Goal: Information Seeking & Learning: Learn about a topic

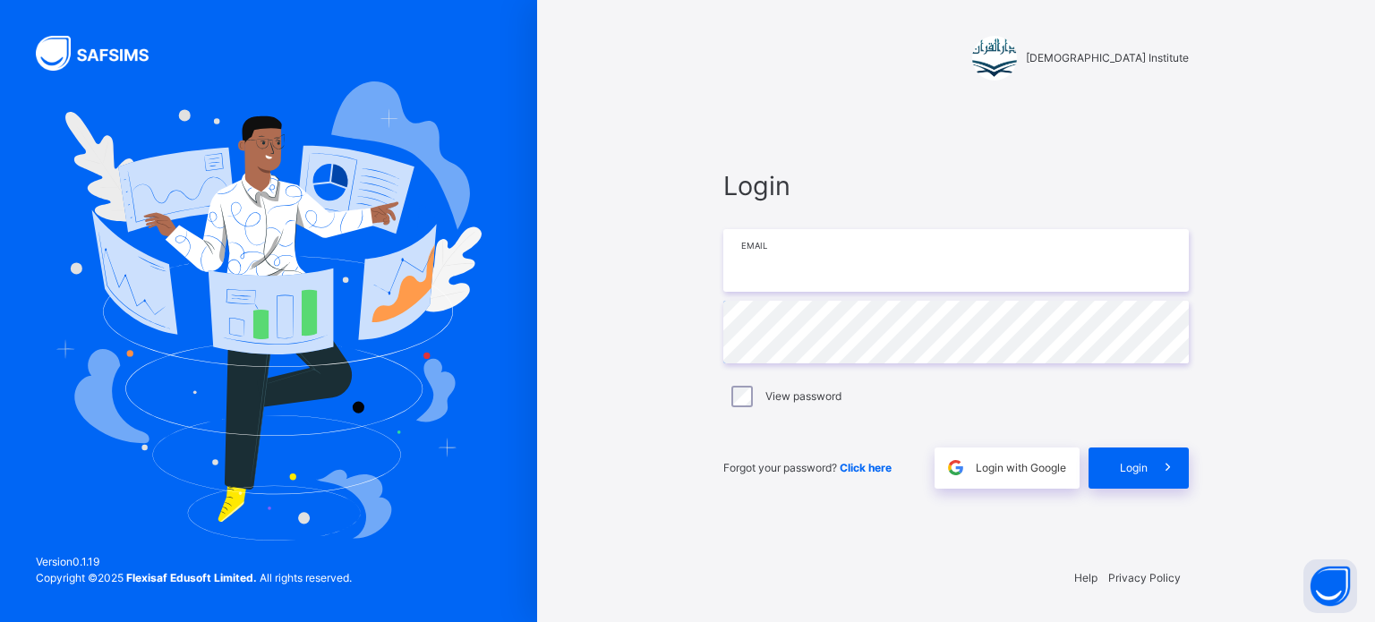
type input "**********"
click at [1124, 479] on div "Login" at bounding box center [1139, 468] width 100 height 41
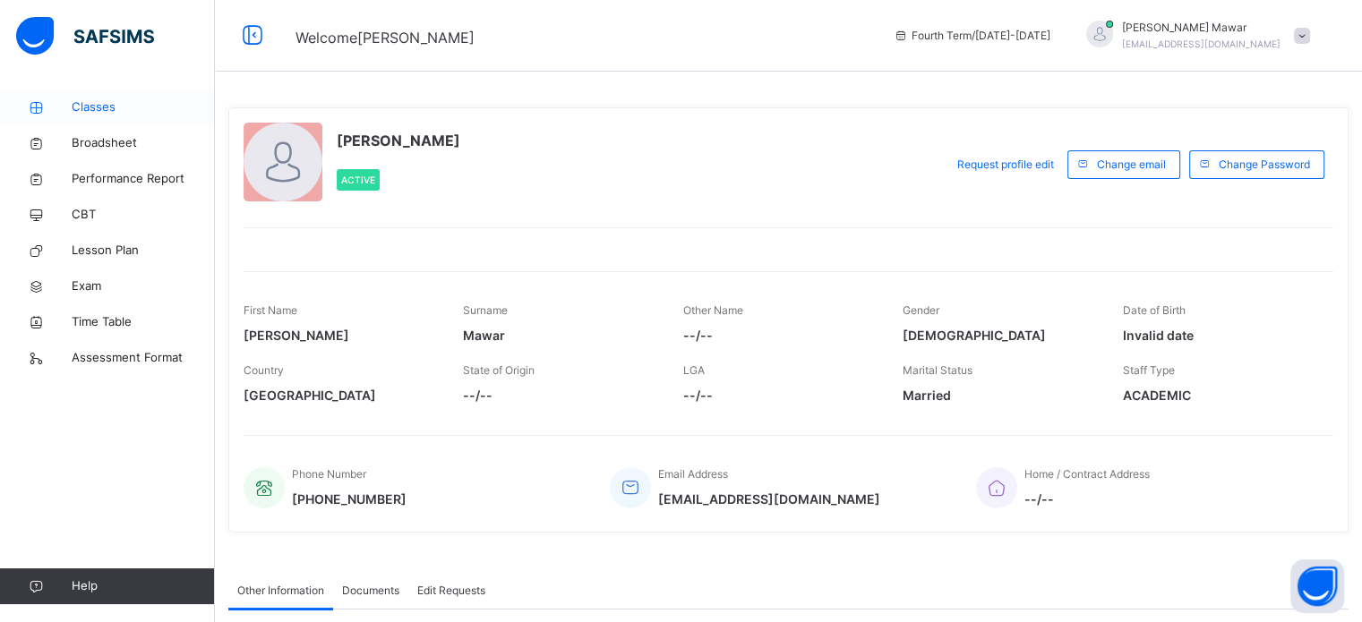
click at [103, 103] on span "Classes" at bounding box center [143, 107] width 143 height 18
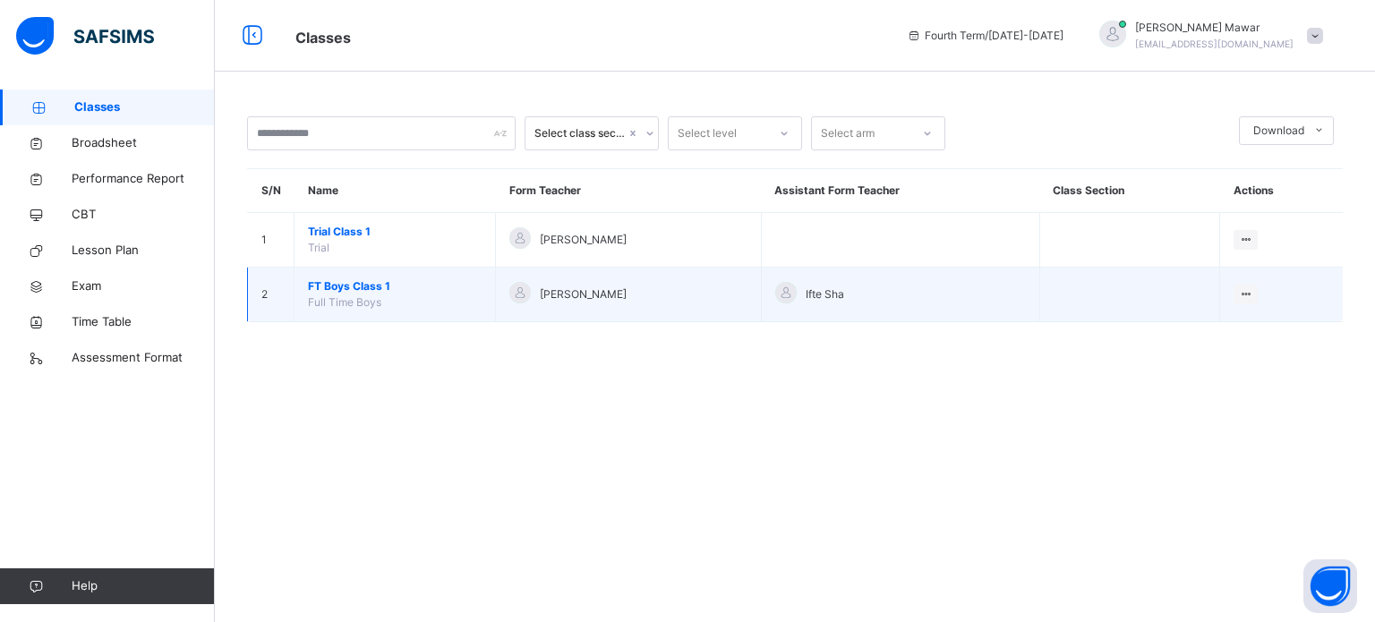
click at [370, 282] on span "FT Boys Class 1" at bounding box center [395, 286] width 174 height 16
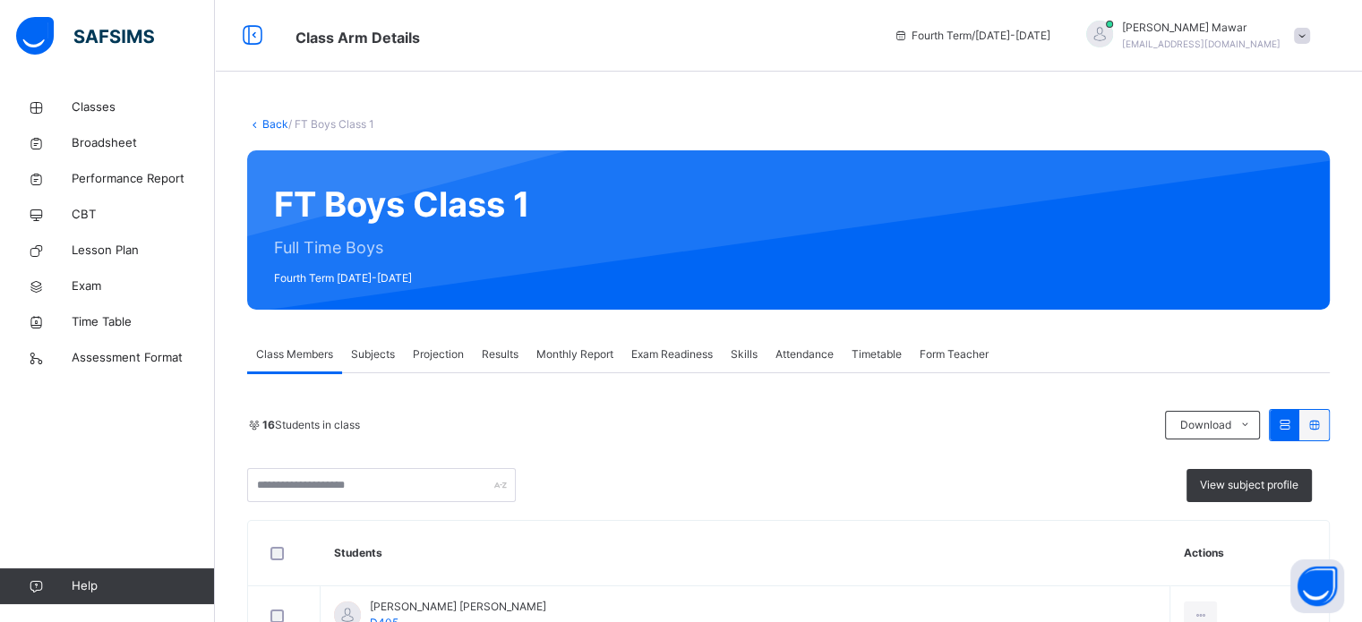
click at [462, 346] on div "Projection" at bounding box center [438, 355] width 69 height 36
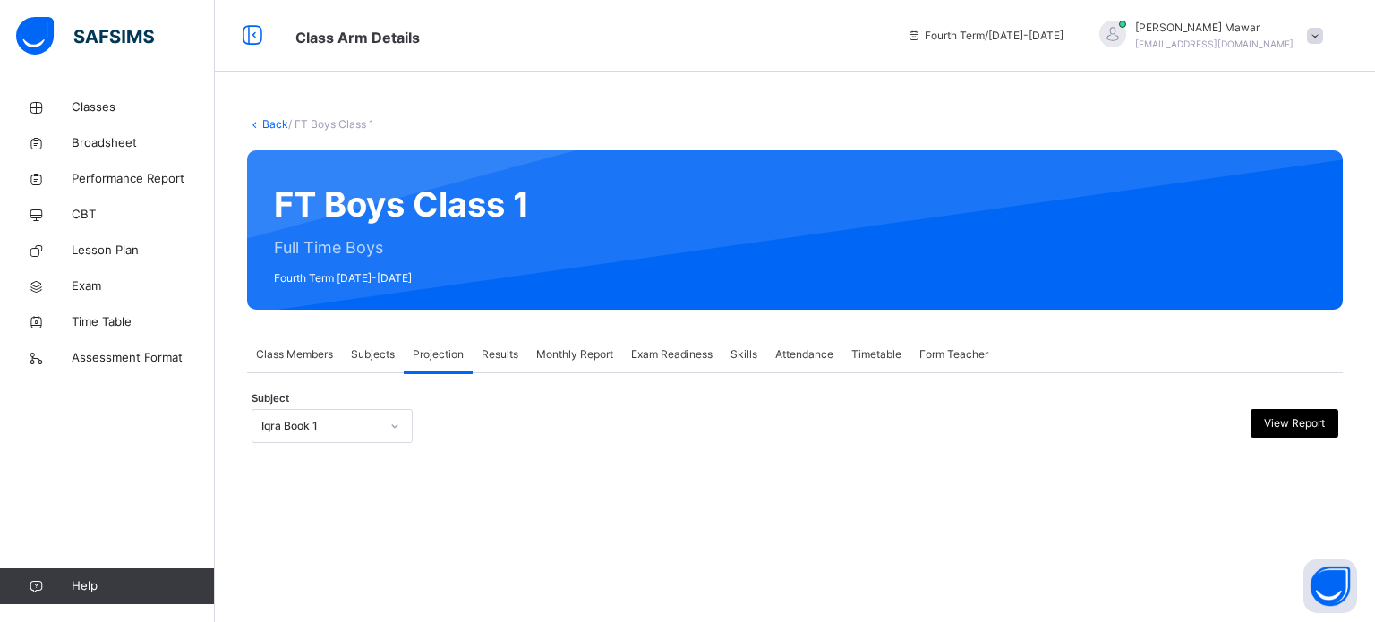
click at [740, 356] on span "Skills" at bounding box center [744, 355] width 27 height 16
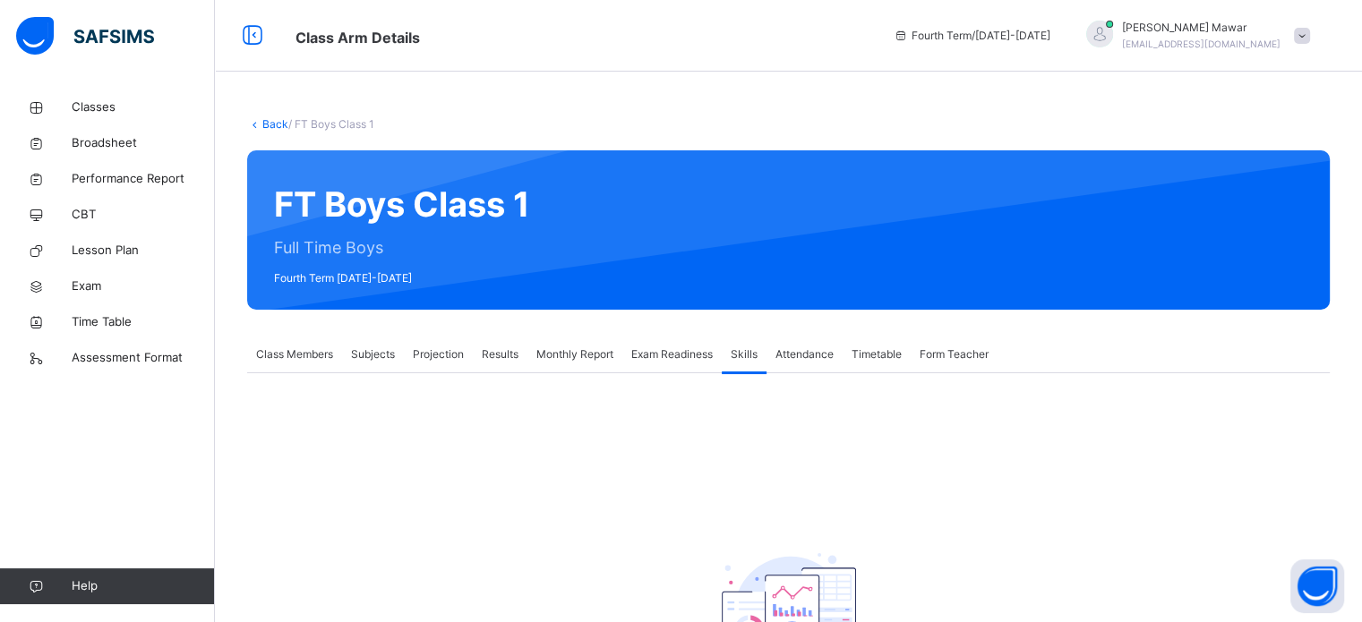
click at [364, 381] on div "No Skill configuration set for this class." at bounding box center [788, 551] width 1083 height 357
click at [376, 366] on div "Subjects" at bounding box center [373, 355] width 62 height 36
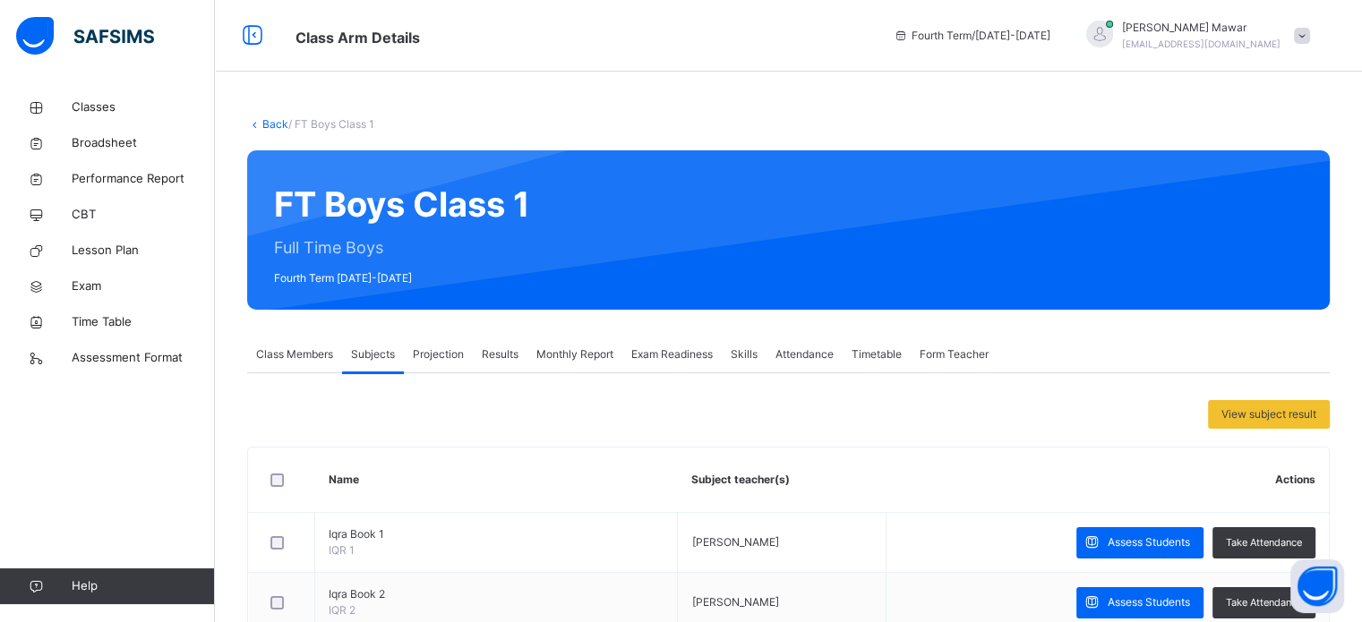
click at [447, 360] on span "Projection" at bounding box center [438, 355] width 51 height 16
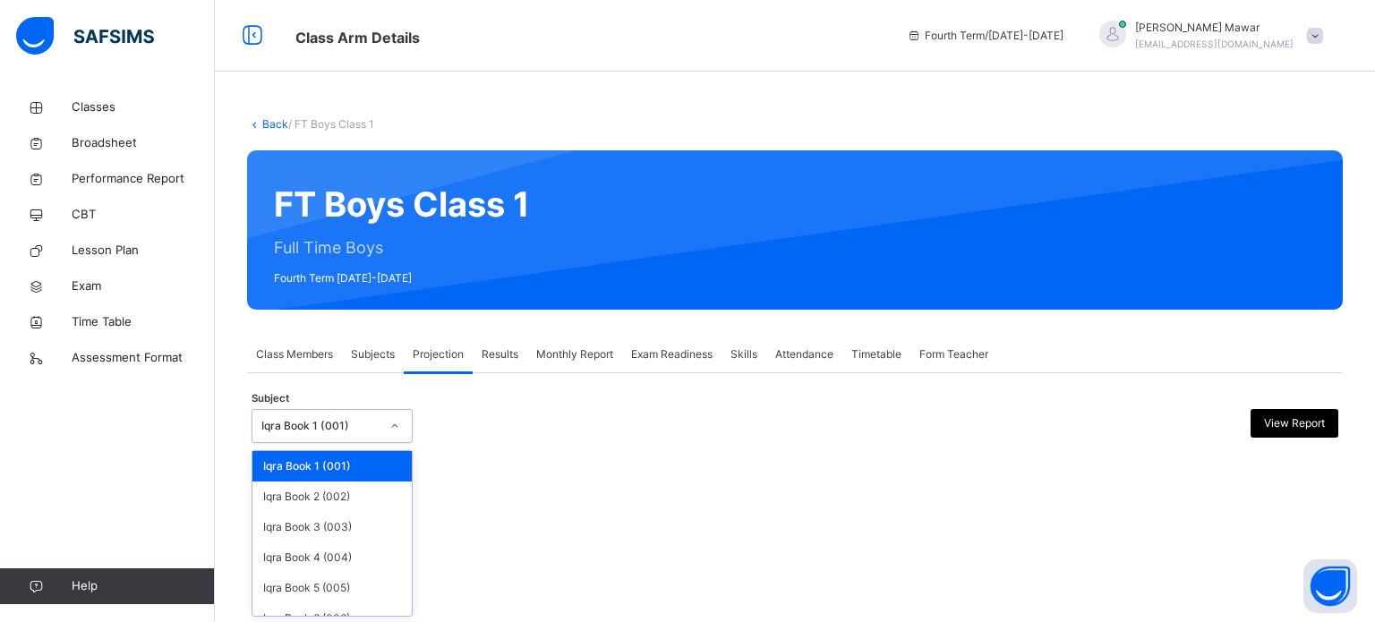
scroll to position [94, 0]
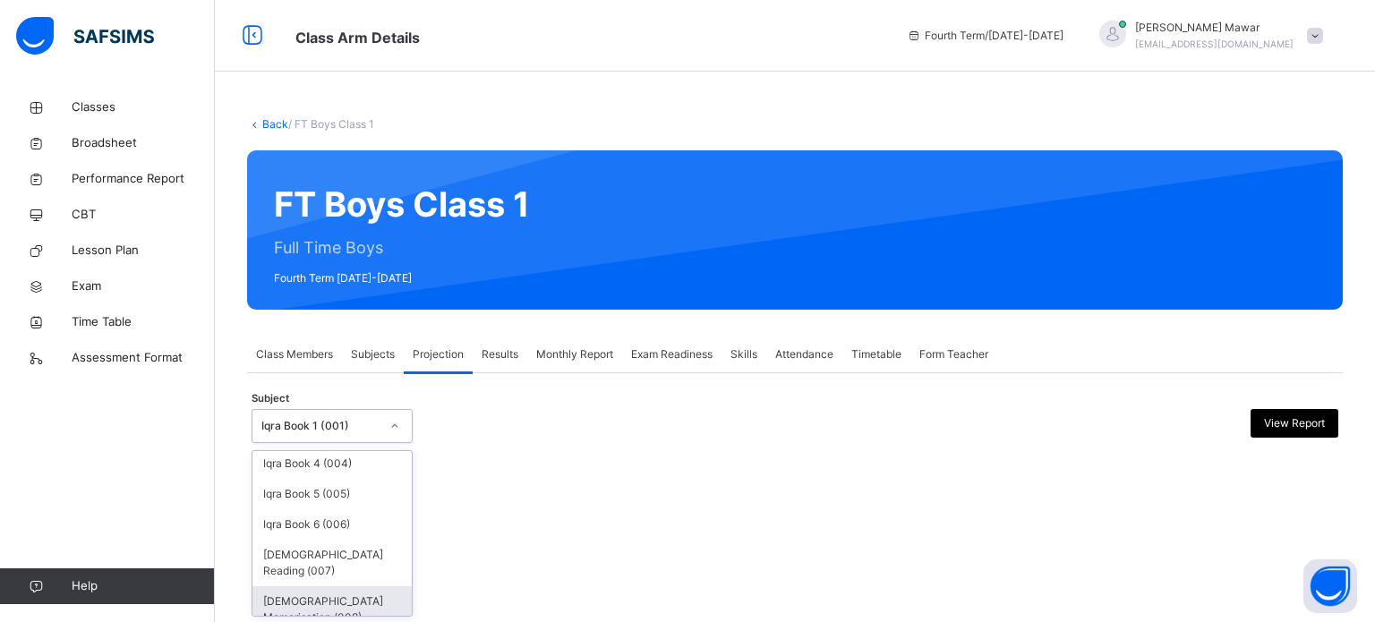
click at [322, 604] on div "[DEMOGRAPHIC_DATA] Memorisation (008)" at bounding box center [332, 610] width 159 height 47
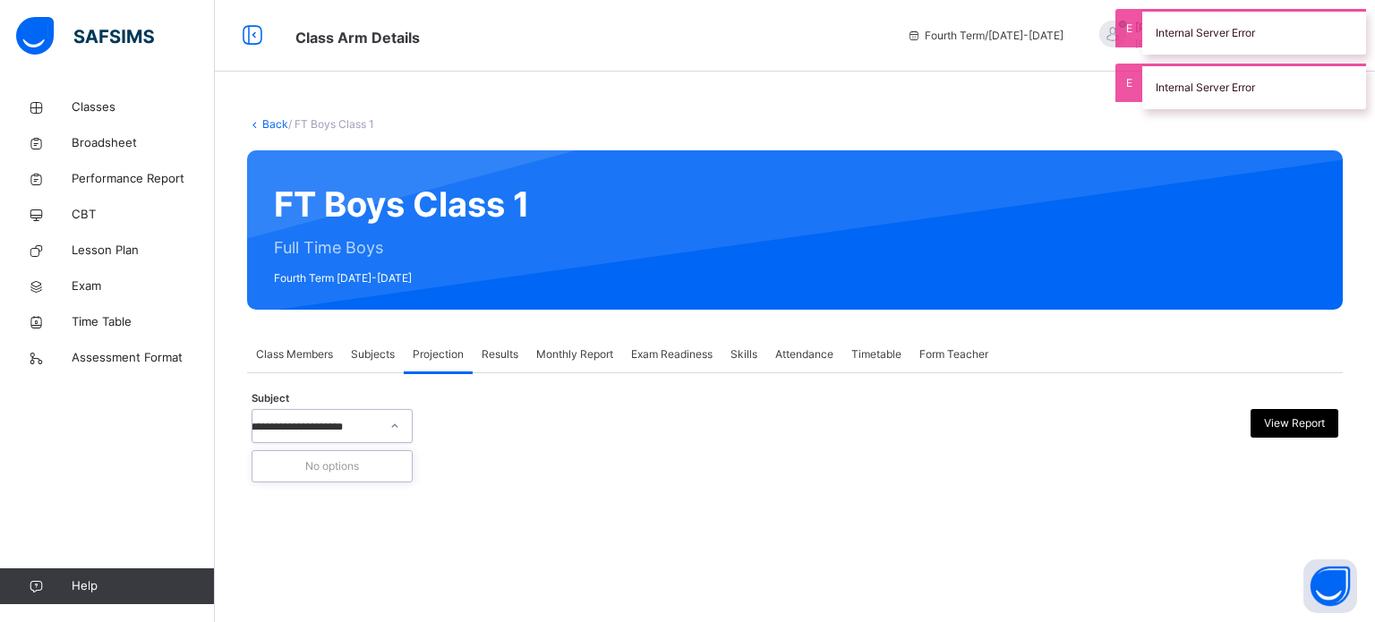
scroll to position [0, 18]
type input "**********"
click at [787, 415] on div at bounding box center [658, 426] width 265 height 34
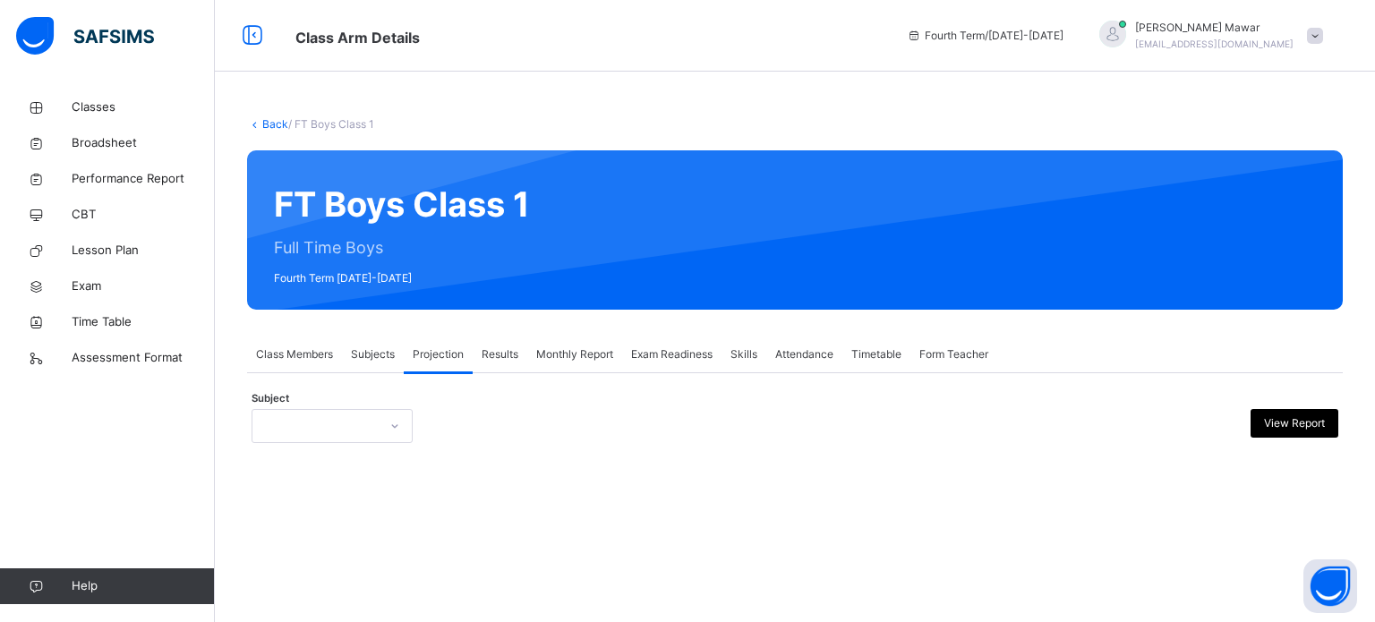
click at [588, 518] on div "Back / FT Boys Class 1 FT Boys Class 1 Full Time Boys Fourth Term [DATE]-[DATE]…" at bounding box center [795, 311] width 1160 height 622
click at [552, 499] on div "Back / FT Boys Class 1 FT Boys Class 1 Full Time Boys Fourth Term [DATE]-[DATE]…" at bounding box center [795, 311] width 1160 height 622
click at [566, 544] on div "Back / FT Boys Class 1 FT Boys Class 1 Full Time Boys Fourth Term [DATE]-[DATE]…" at bounding box center [795, 311] width 1160 height 622
click at [548, 512] on div "Back / FT Boys Class 1 FT Boys Class 1 Full Time Boys Fourth Term [DATE]-[DATE]…" at bounding box center [795, 311] width 1160 height 622
click at [535, 450] on div "Subject View Report" at bounding box center [795, 426] width 1087 height 52
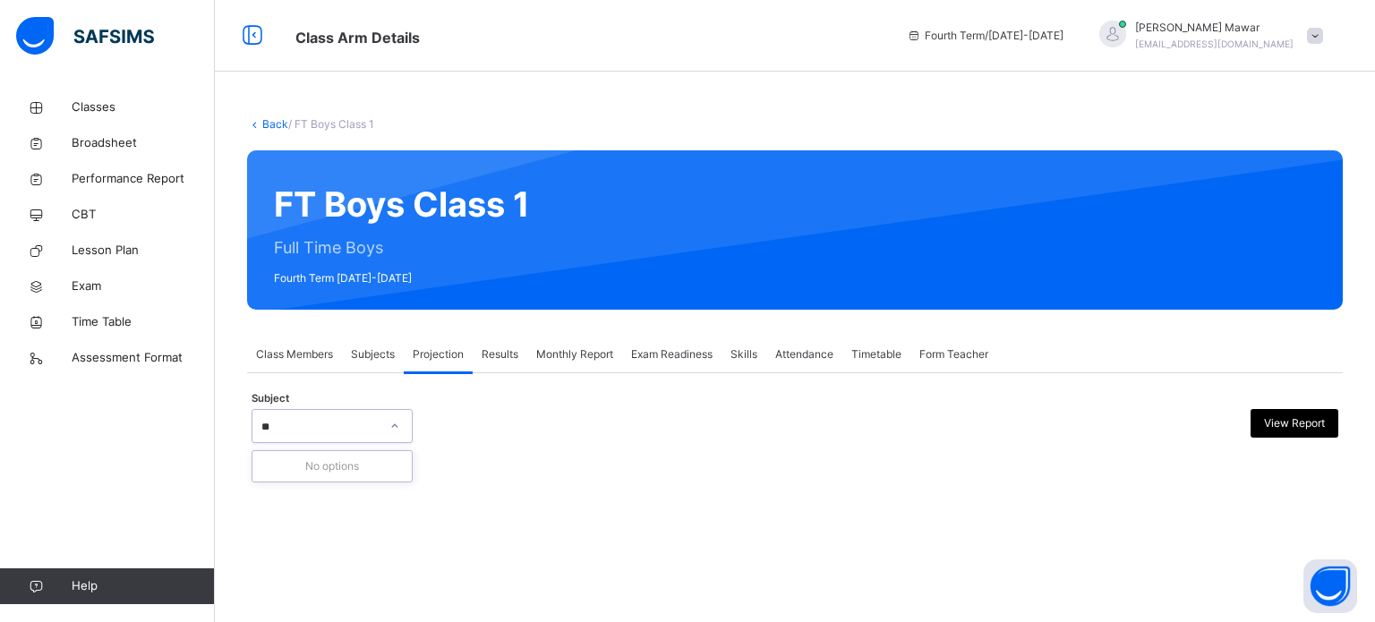
type input "*"
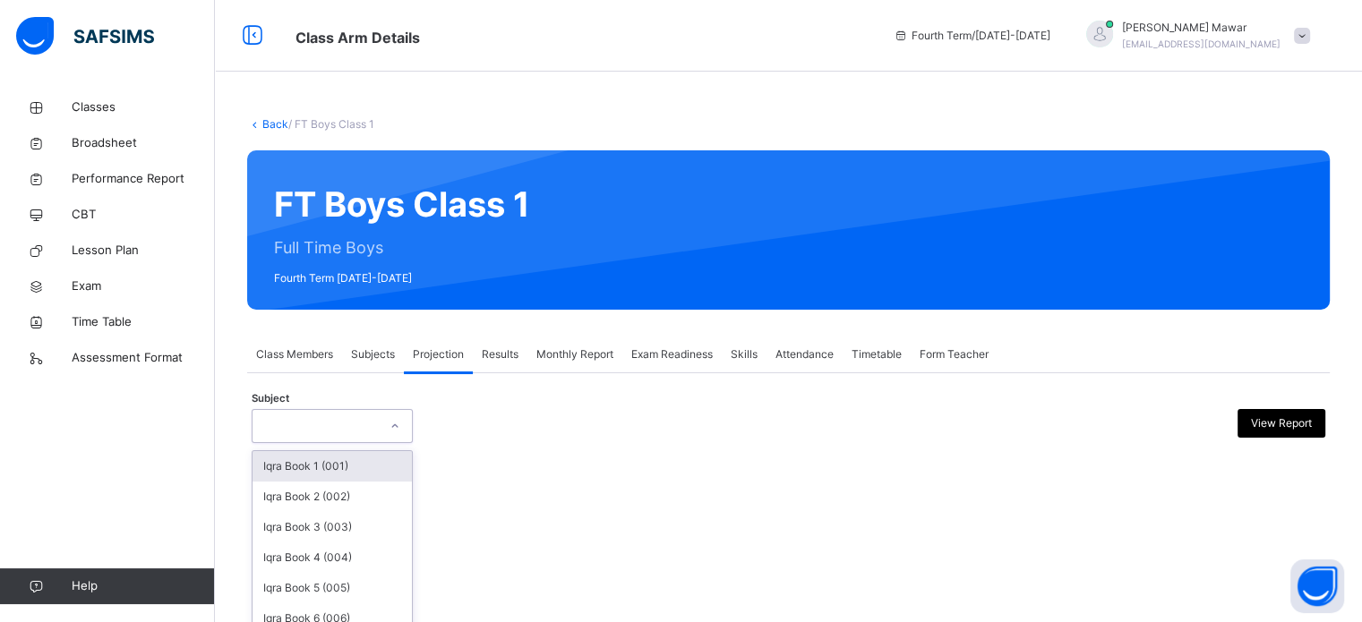
type input "*"
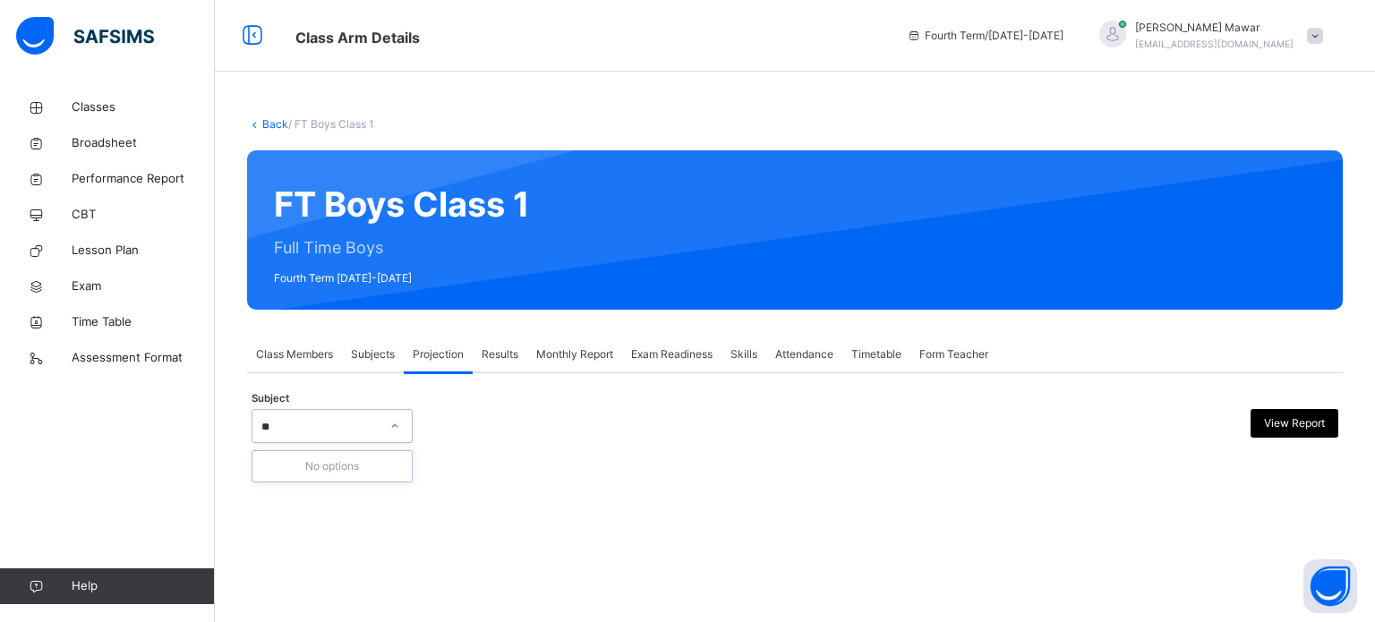
type input "*"
paste input "text"
type input "*"
type input "**********"
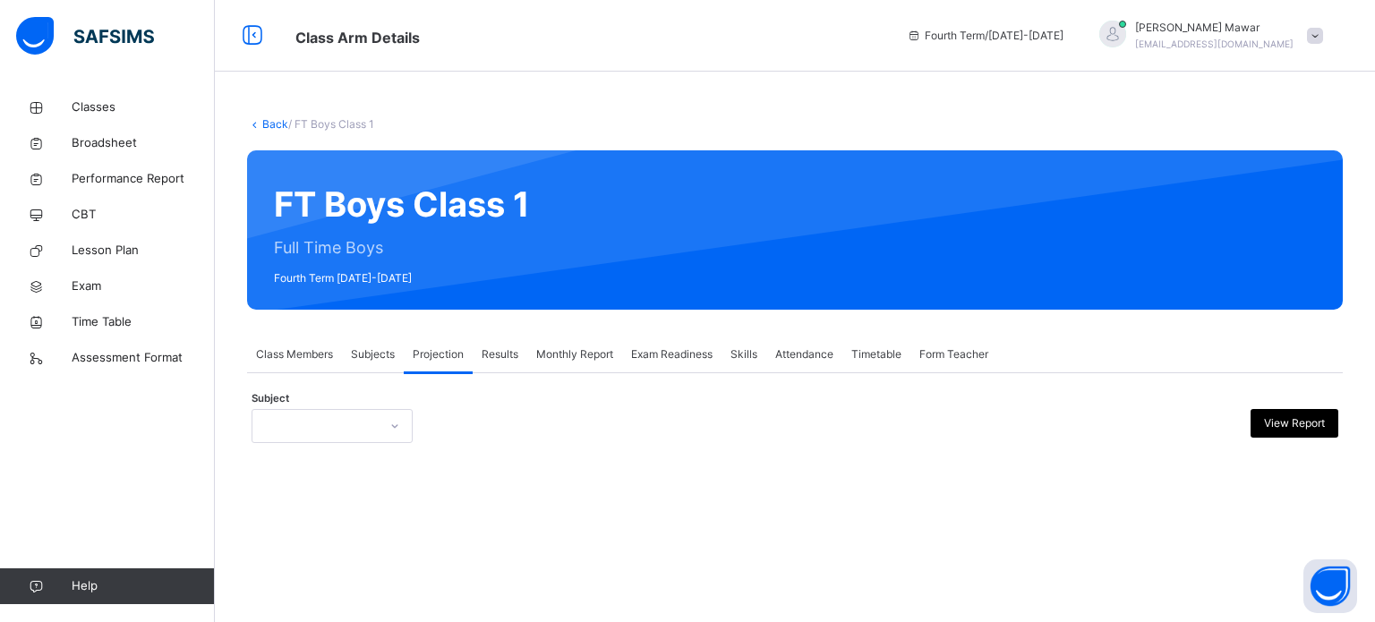
scroll to position [0, 0]
click at [750, 525] on div "Back / FT Boys Class 1 FT Boys Class 1 Full Time Boys Fourth Term [DATE]-[DATE]…" at bounding box center [795, 311] width 1160 height 622
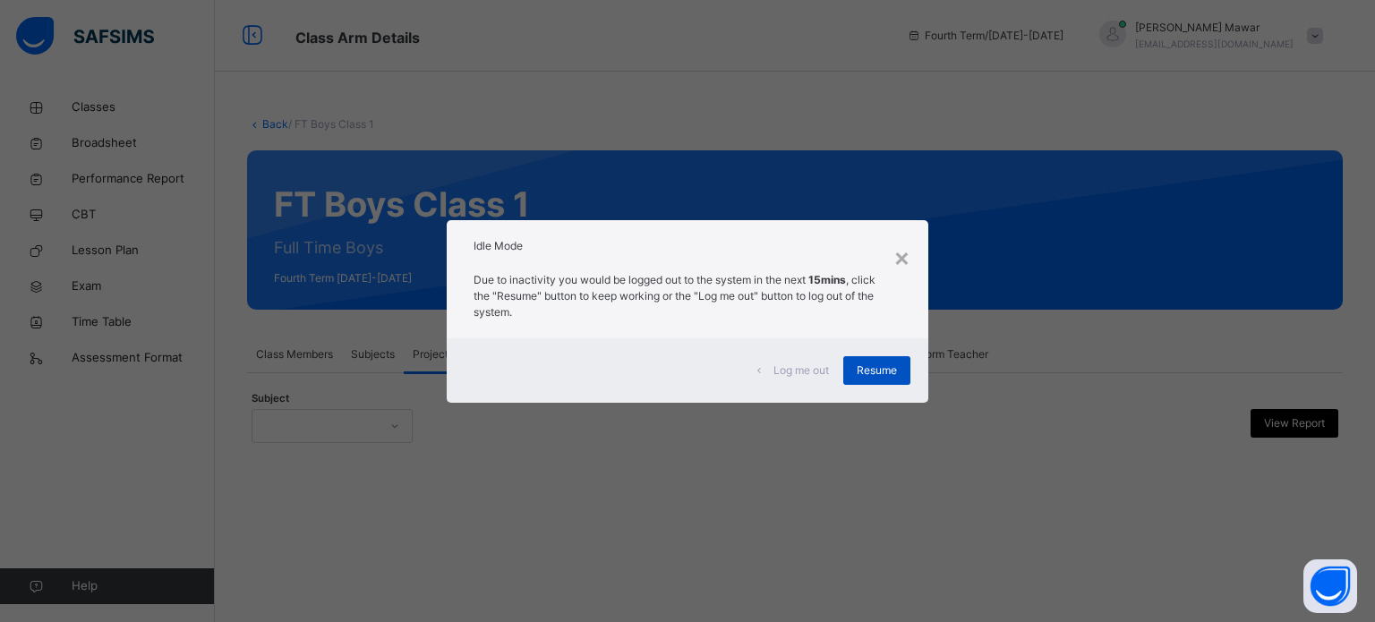
click at [882, 358] on div "Resume" at bounding box center [877, 370] width 67 height 29
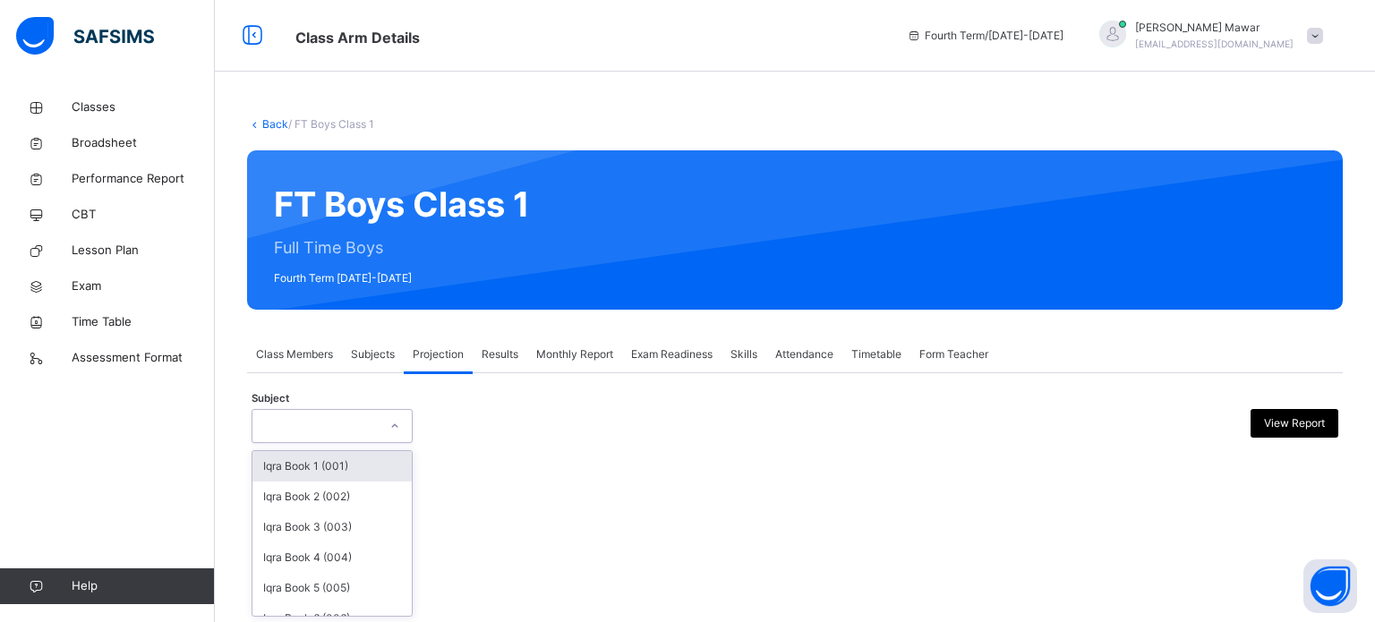
click at [346, 411] on div at bounding box center [332, 426] width 161 height 34
click at [307, 587] on div "[DEMOGRAPHIC_DATA] Memorisation (008)" at bounding box center [332, 610] width 159 height 47
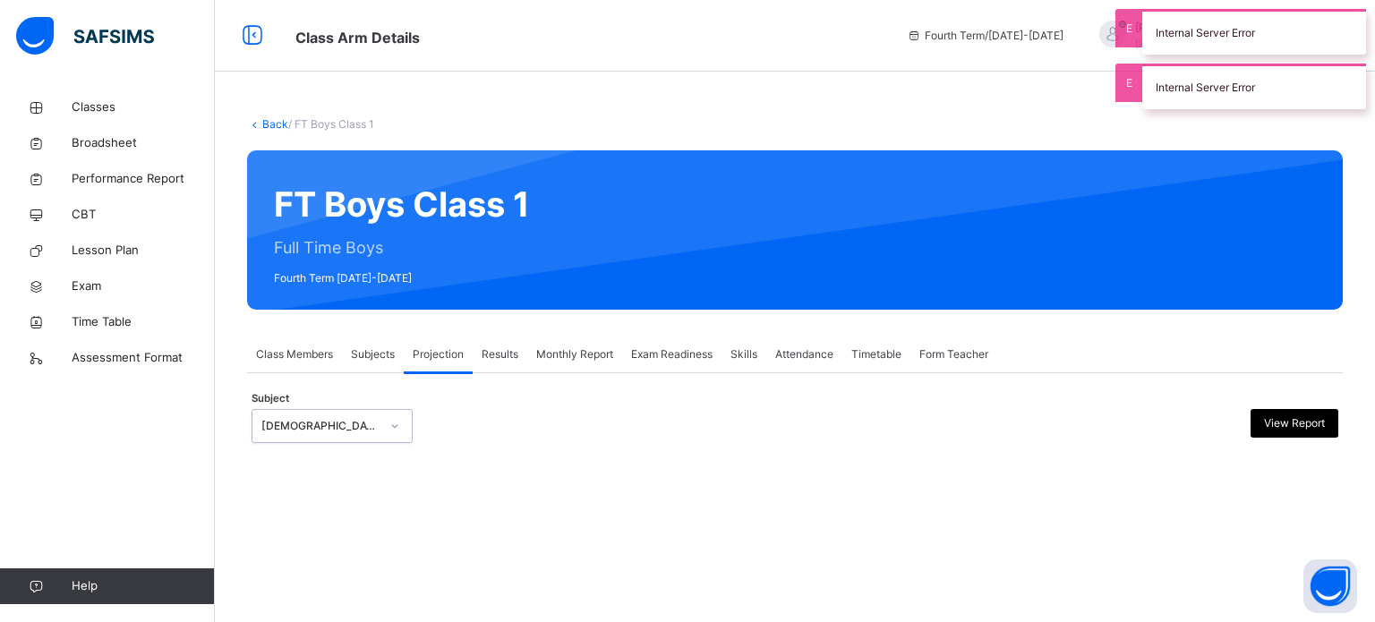
click at [309, 429] on div "[DEMOGRAPHIC_DATA] Memorisation (008)" at bounding box center [320, 426] width 118 height 16
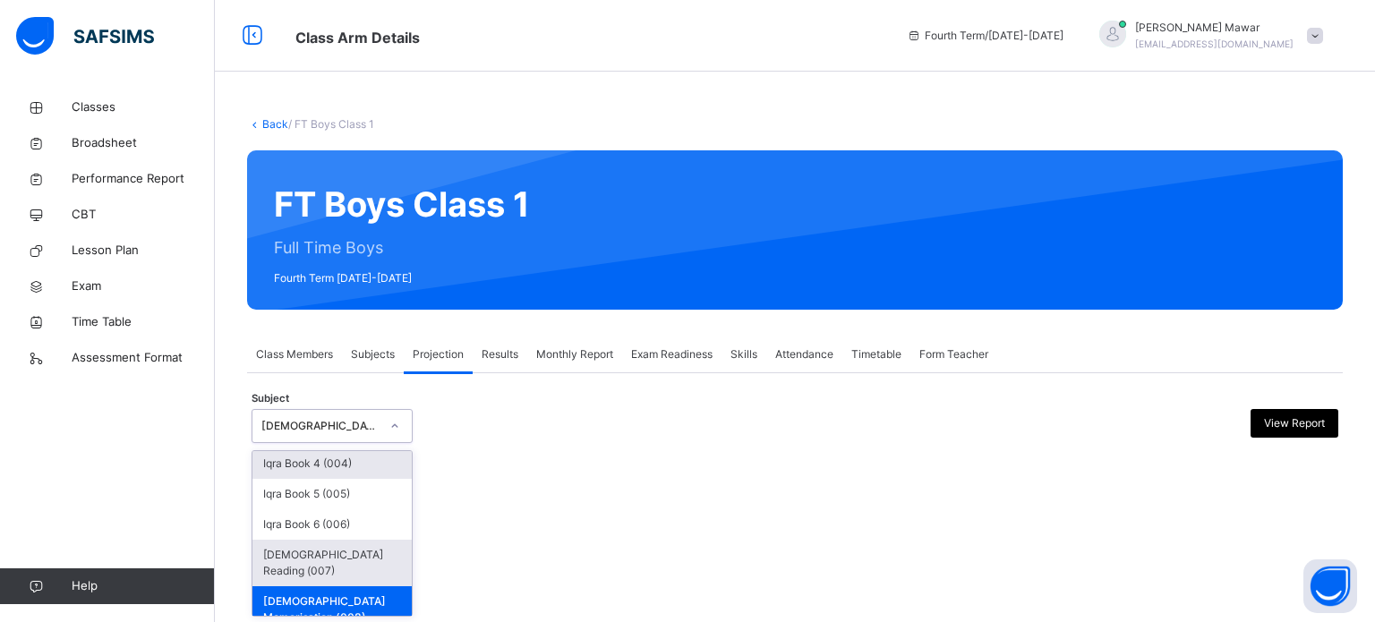
click at [334, 558] on div "[DEMOGRAPHIC_DATA] Reading (007)" at bounding box center [332, 563] width 159 height 47
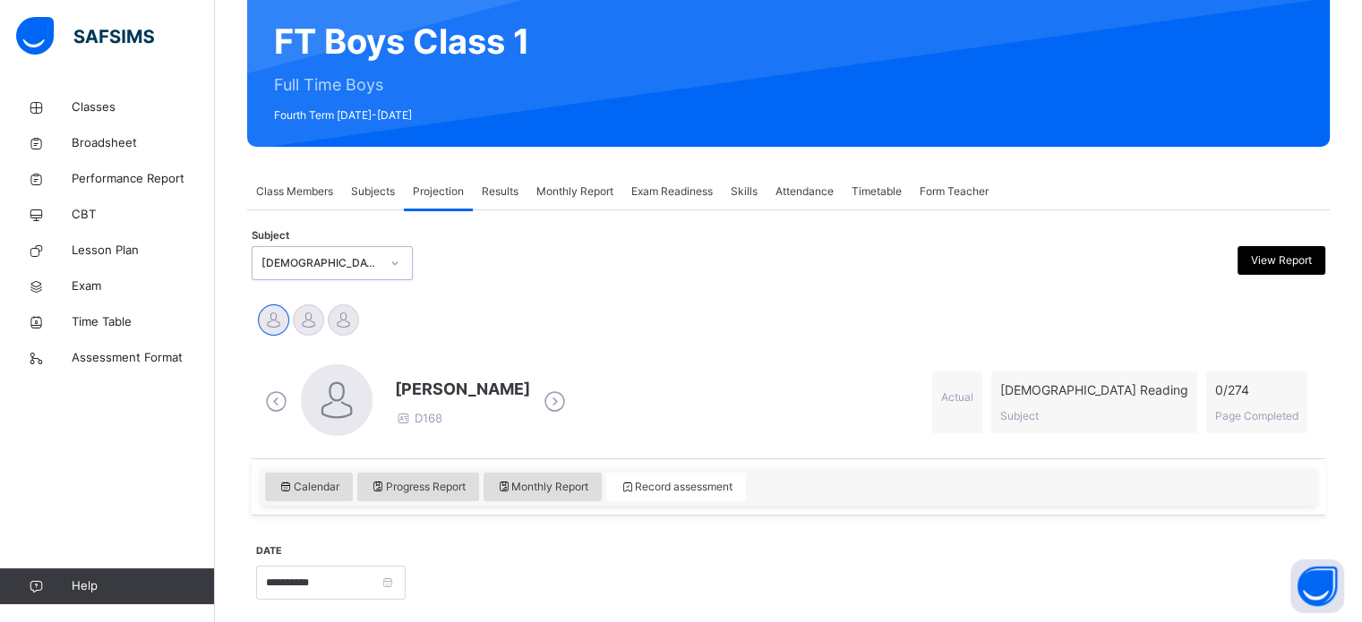
scroll to position [161, 0]
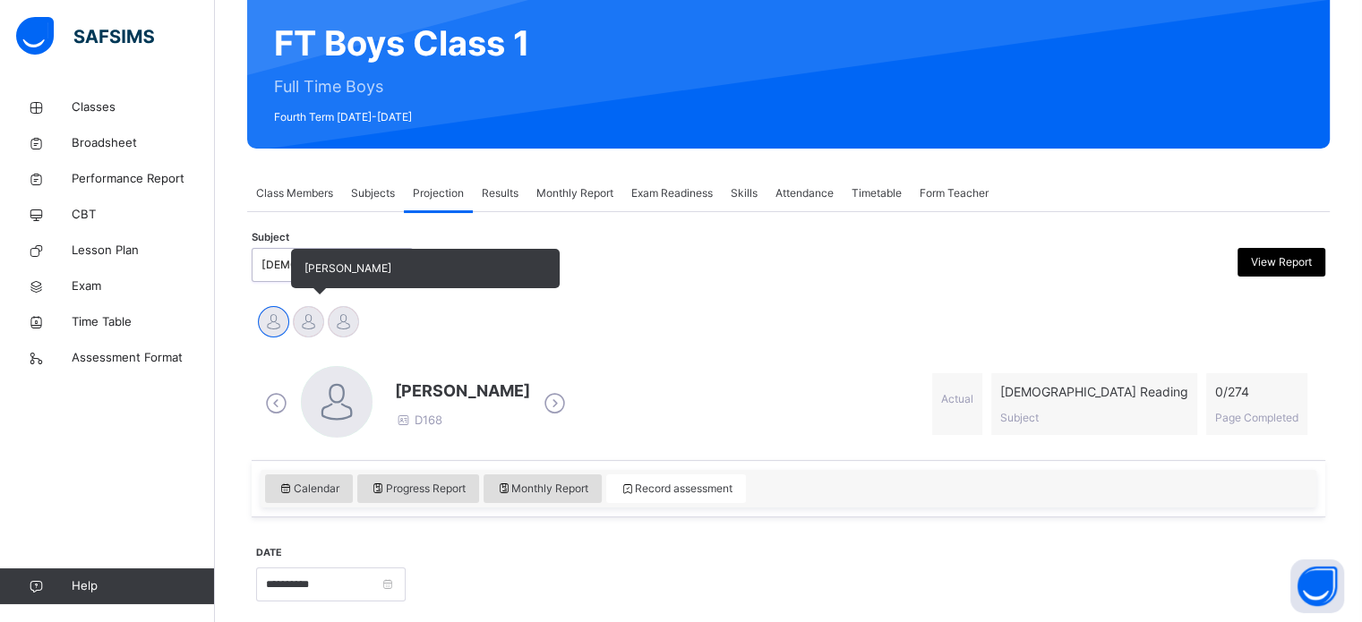
click at [301, 270] on span "[PERSON_NAME]" at bounding box center [425, 268] width 269 height 39
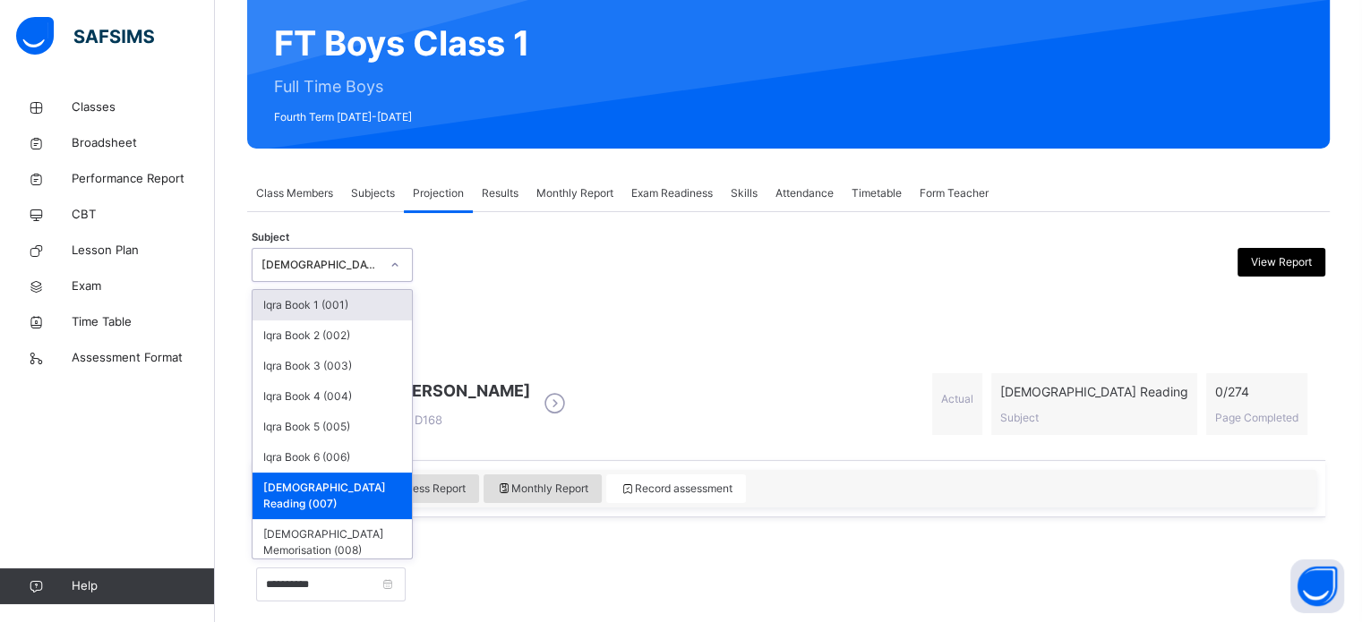
click at [312, 257] on div "[DEMOGRAPHIC_DATA] Reading (007)" at bounding box center [320, 265] width 118 height 16
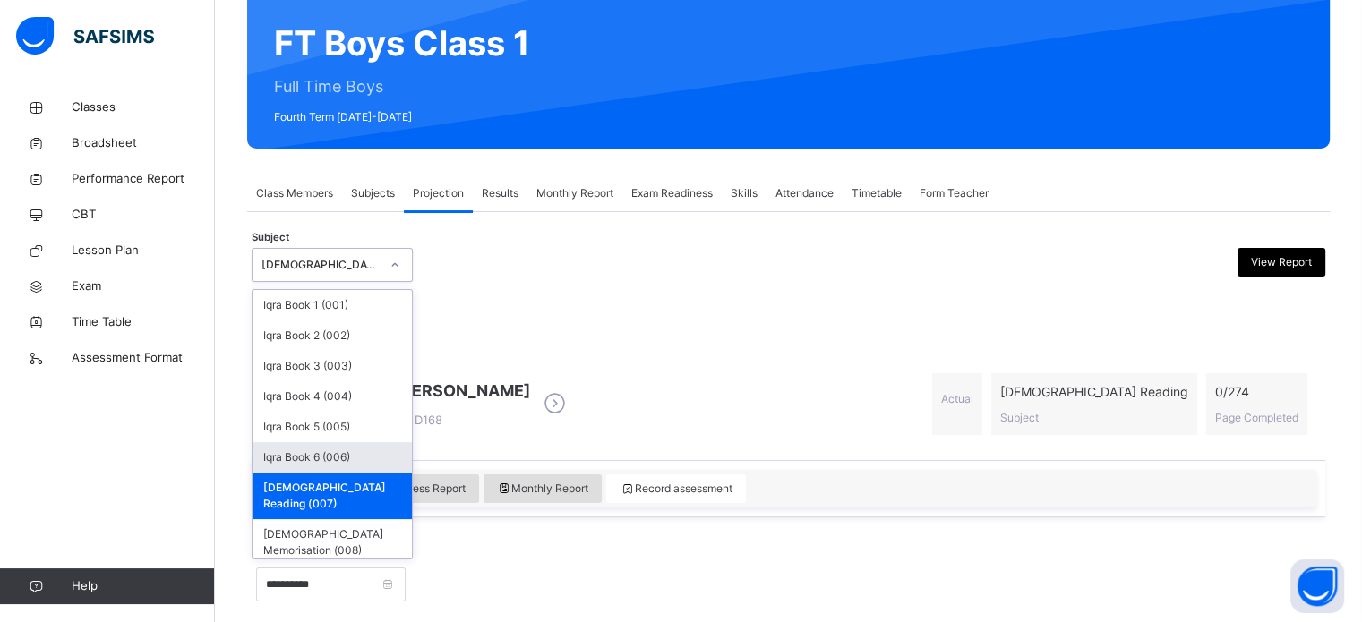
click at [353, 447] on div "Iqra Book 6 (006)" at bounding box center [332, 457] width 159 height 30
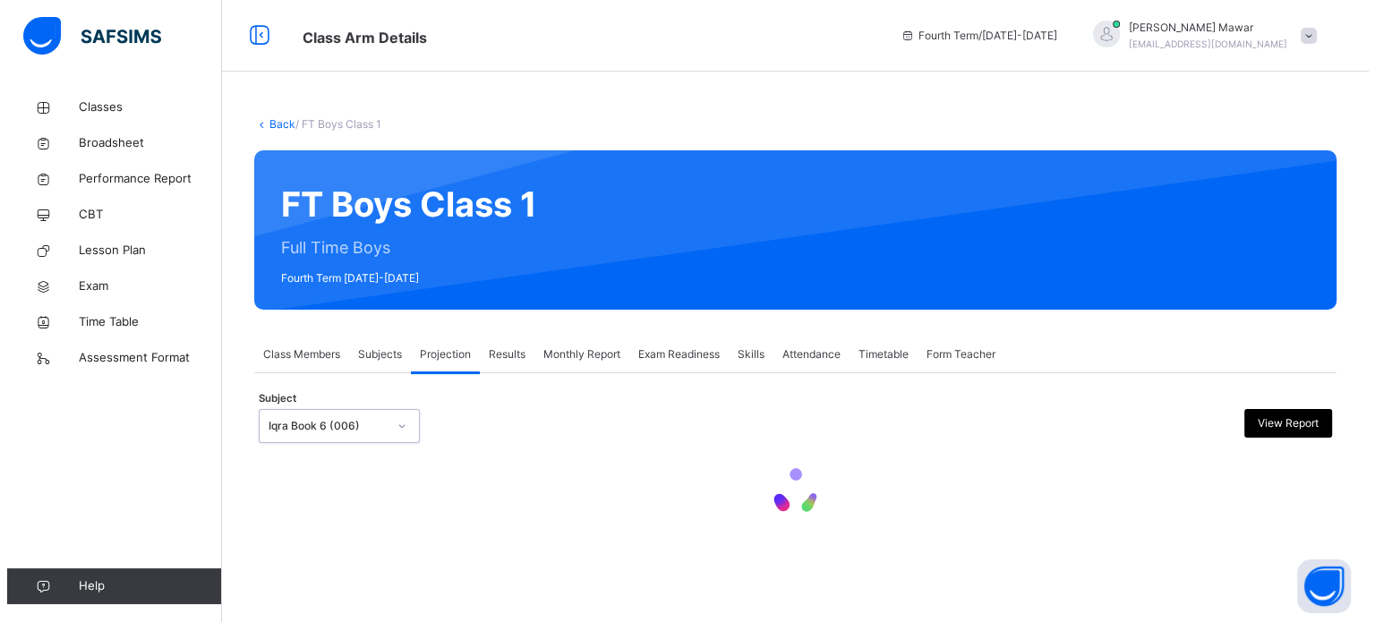
scroll to position [0, 0]
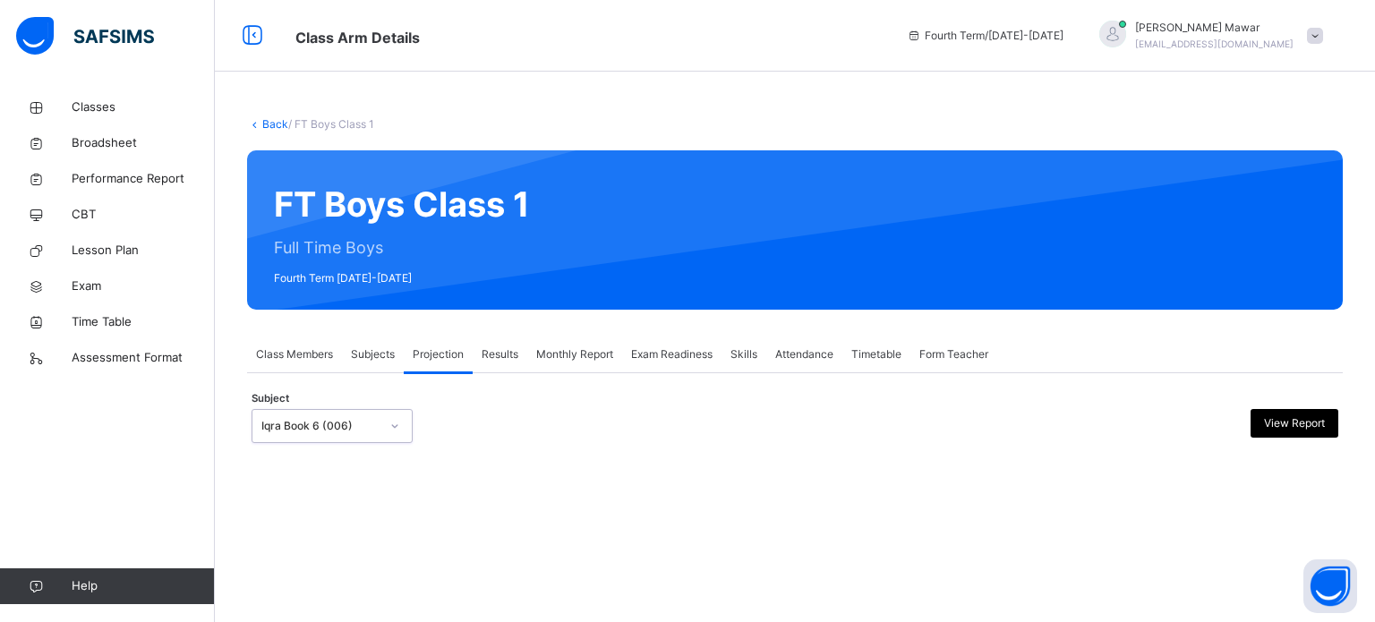
click at [347, 410] on div "Iqra Book 6 (006)" at bounding box center [332, 426] width 161 height 34
type input "***"
drag, startPoint x: 330, startPoint y: 400, endPoint x: 356, endPoint y: 417, distance: 31.8
click at [331, 404] on div "Subject option Iqra Book 6 (006), selected. 0 results available for search term…" at bounding box center [795, 426] width 1087 height 52
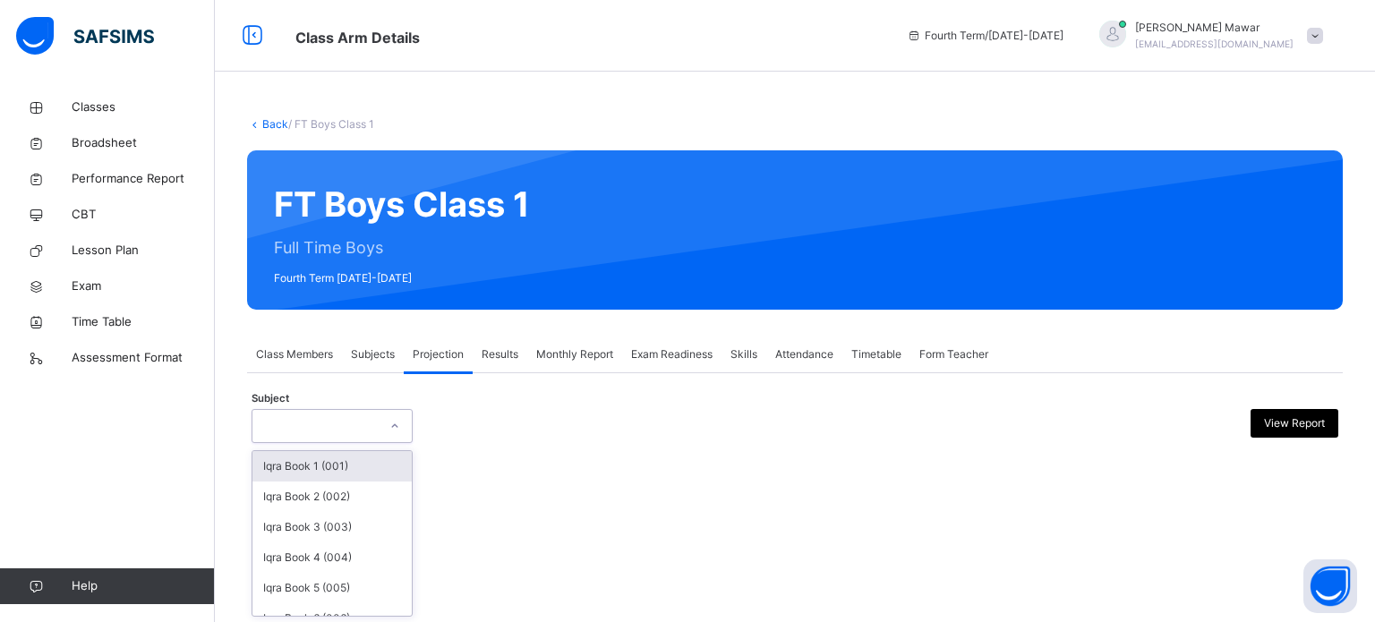
click at [362, 418] on div at bounding box center [315, 427] width 125 height 28
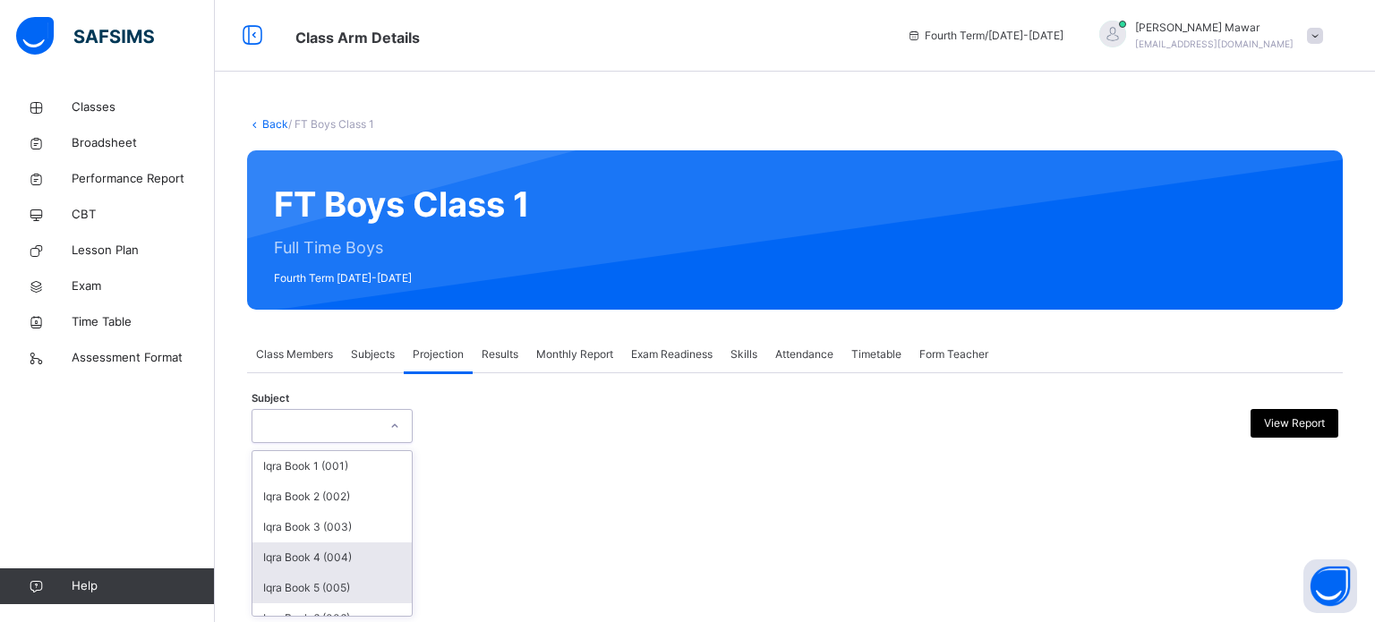
click at [338, 595] on div "Iqra Book 5 (005)" at bounding box center [332, 588] width 159 height 30
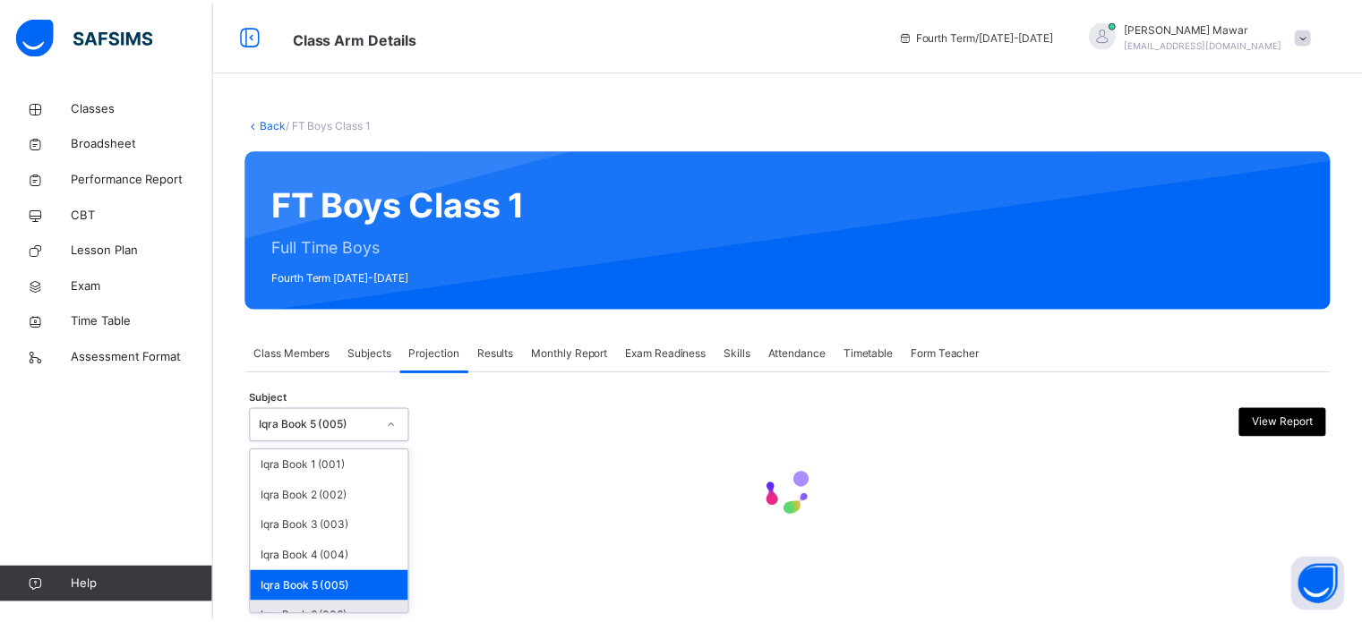
scroll to position [28, 0]
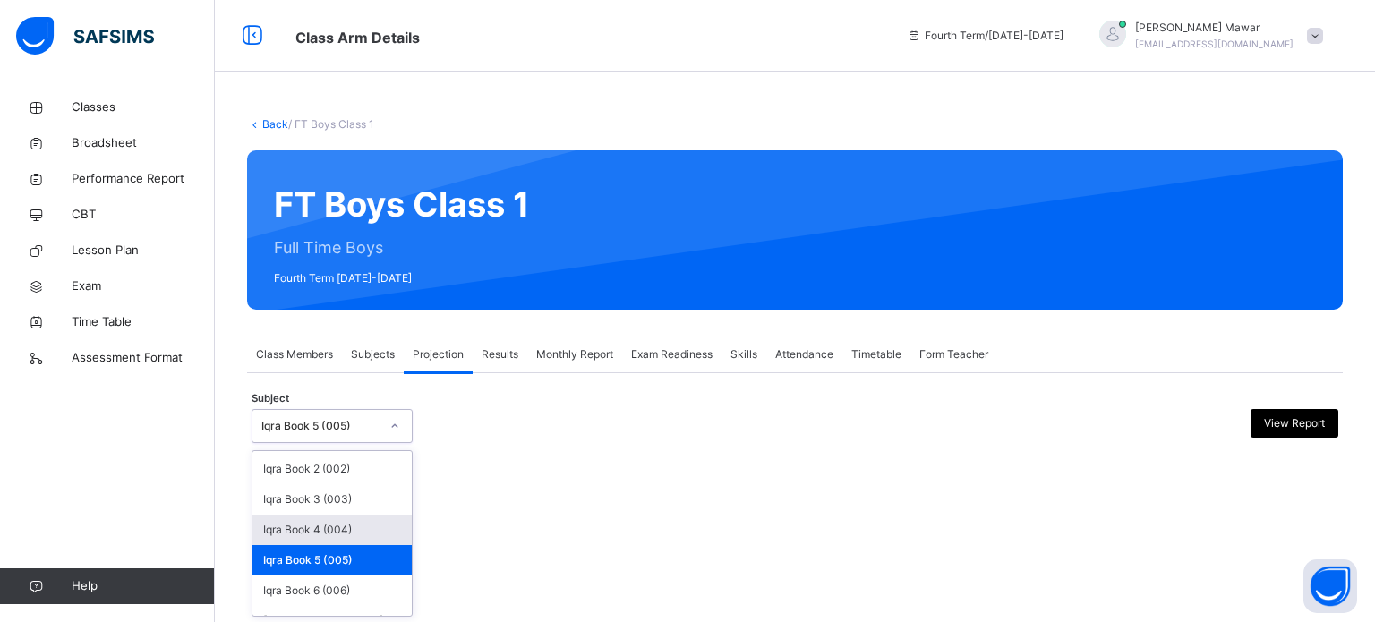
click at [346, 536] on div "Iqra Book 4 (004)" at bounding box center [332, 530] width 159 height 30
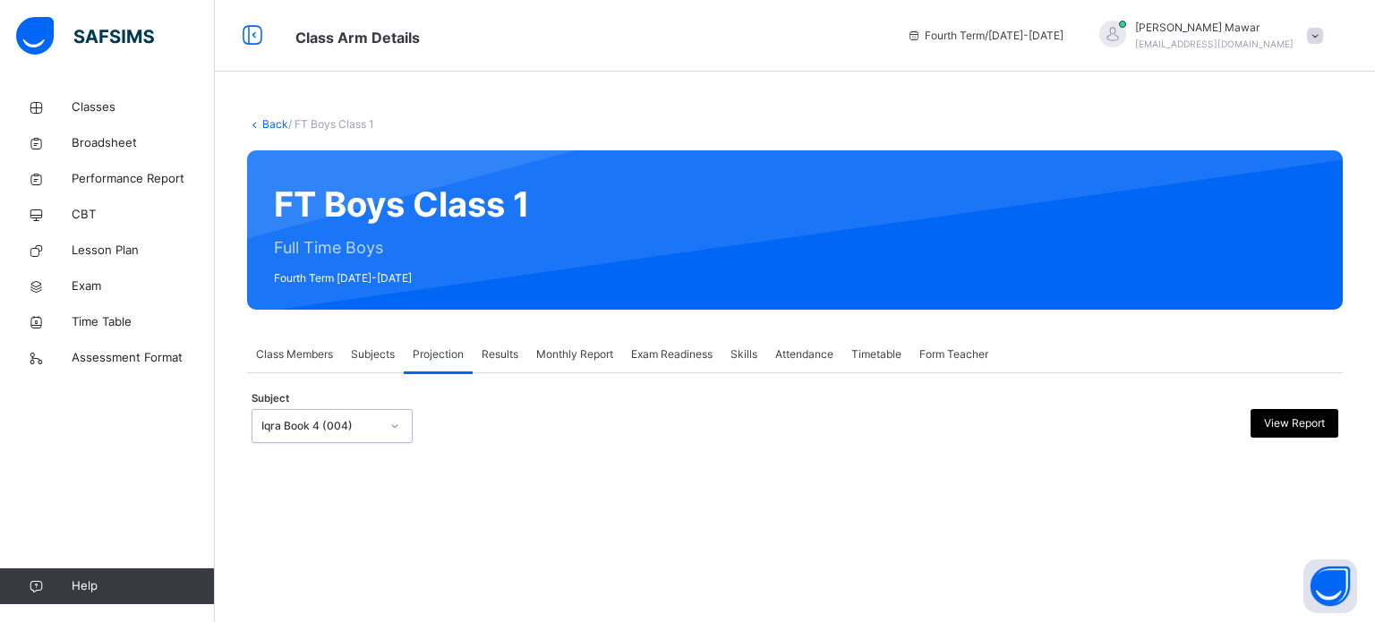
click at [358, 424] on div "Iqra Book 4 (004)" at bounding box center [320, 426] width 118 height 16
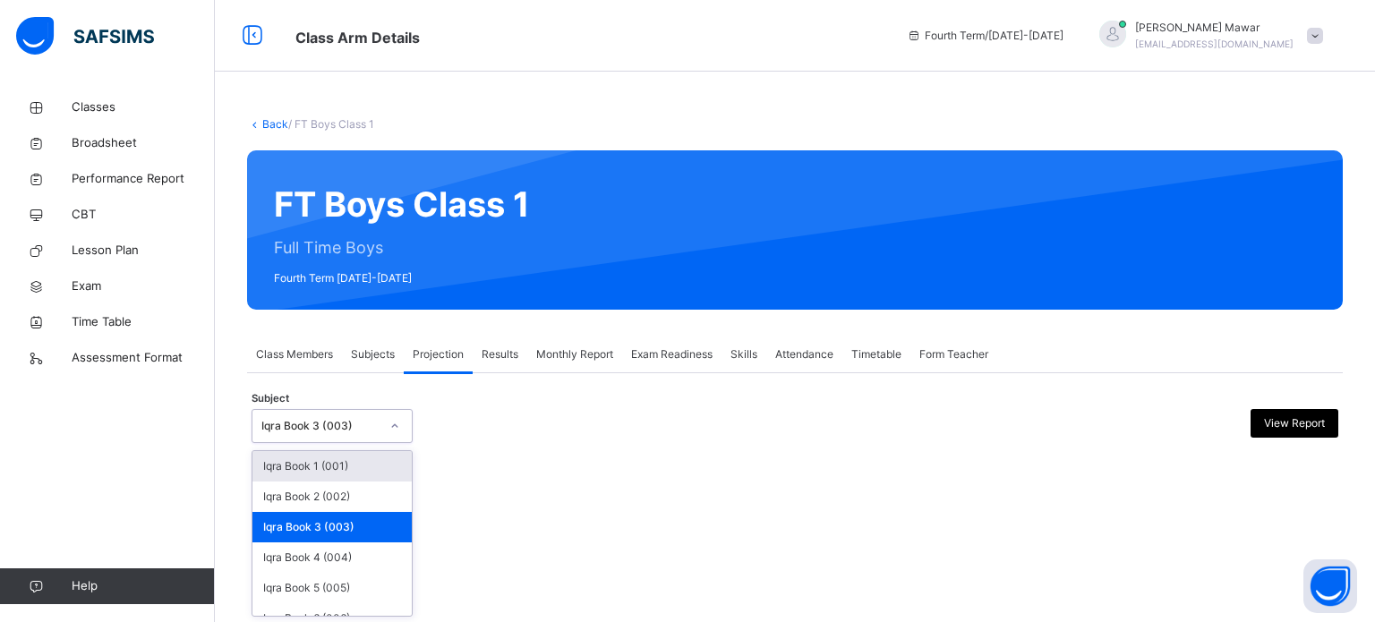
click at [369, 418] on div "Iqra Book 3 (003)" at bounding box center [320, 426] width 118 height 16
click at [352, 504] on div "Iqra Book 2 (002)" at bounding box center [332, 497] width 159 height 30
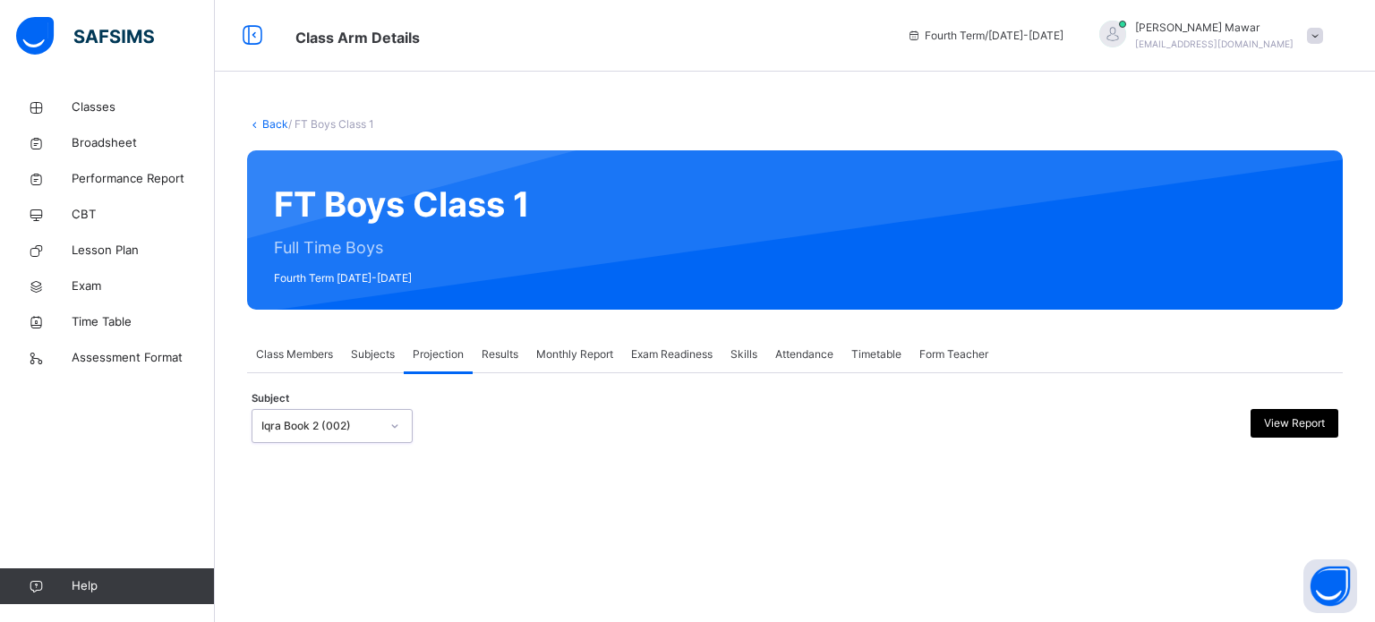
click at [297, 430] on div "Iqra Book 2 (002)" at bounding box center [320, 426] width 118 height 16
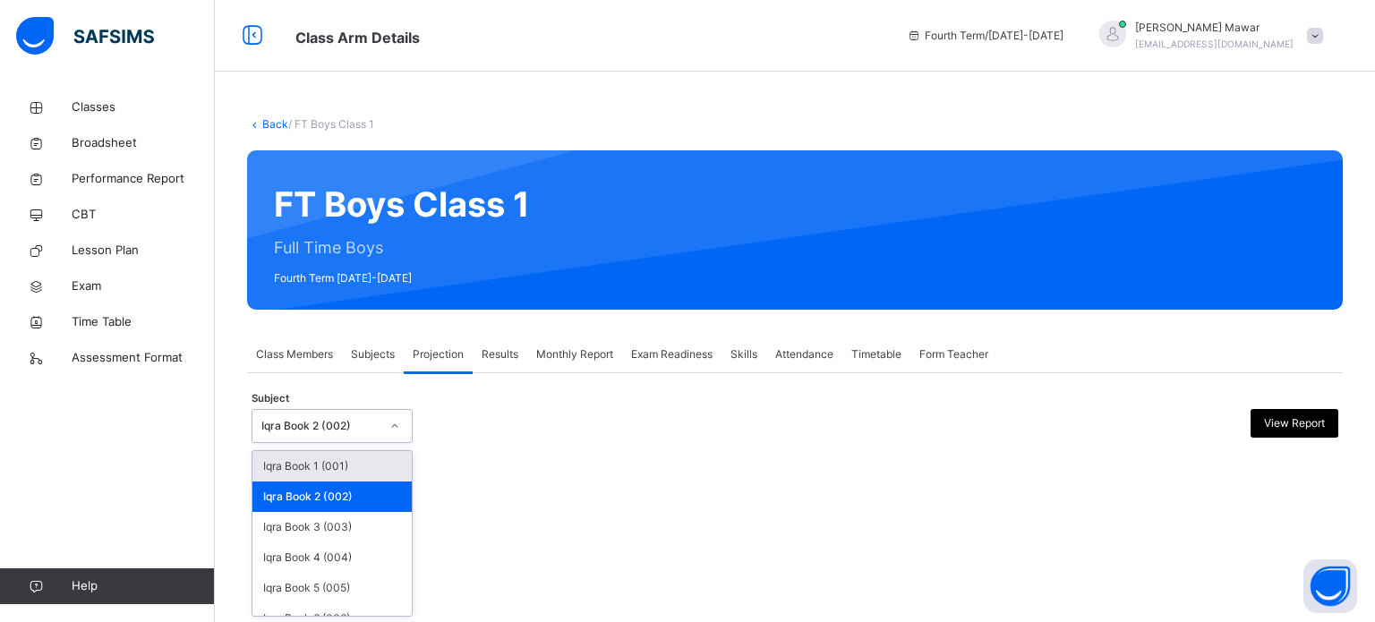
click at [298, 455] on div "Iqra Book 1 (001)" at bounding box center [332, 466] width 159 height 30
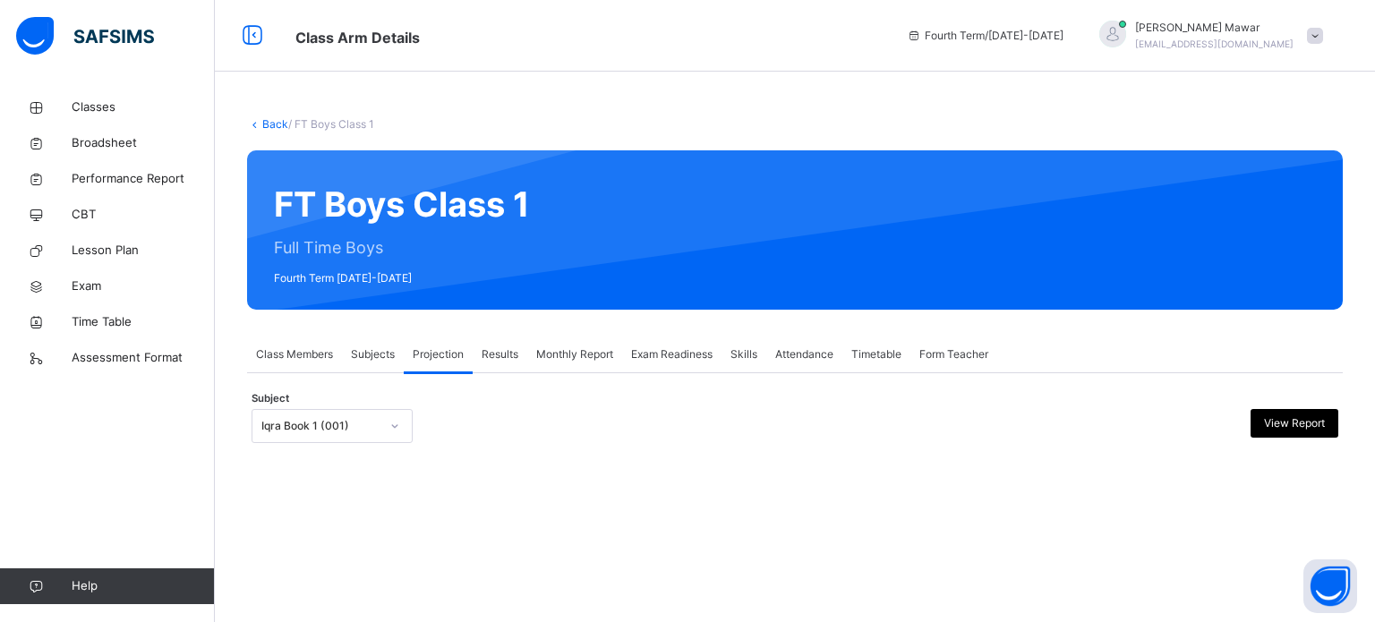
click at [310, 350] on span "Class Members" at bounding box center [294, 355] width 77 height 16
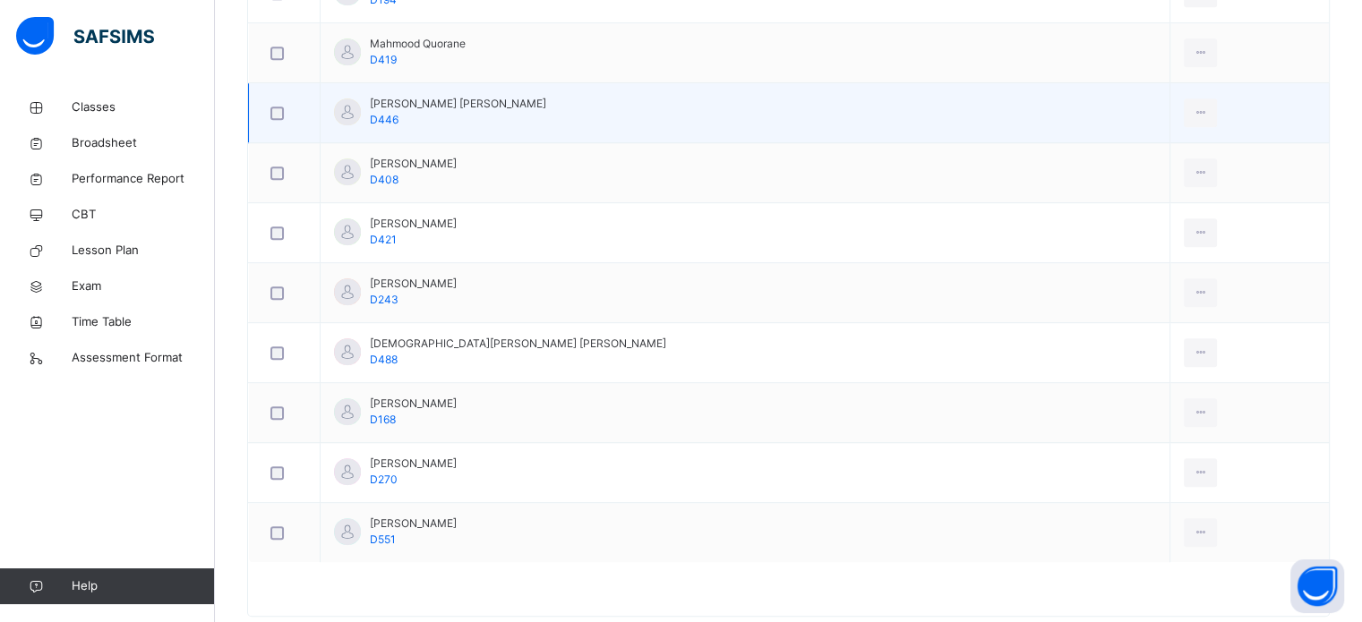
scroll to position [1018, 0]
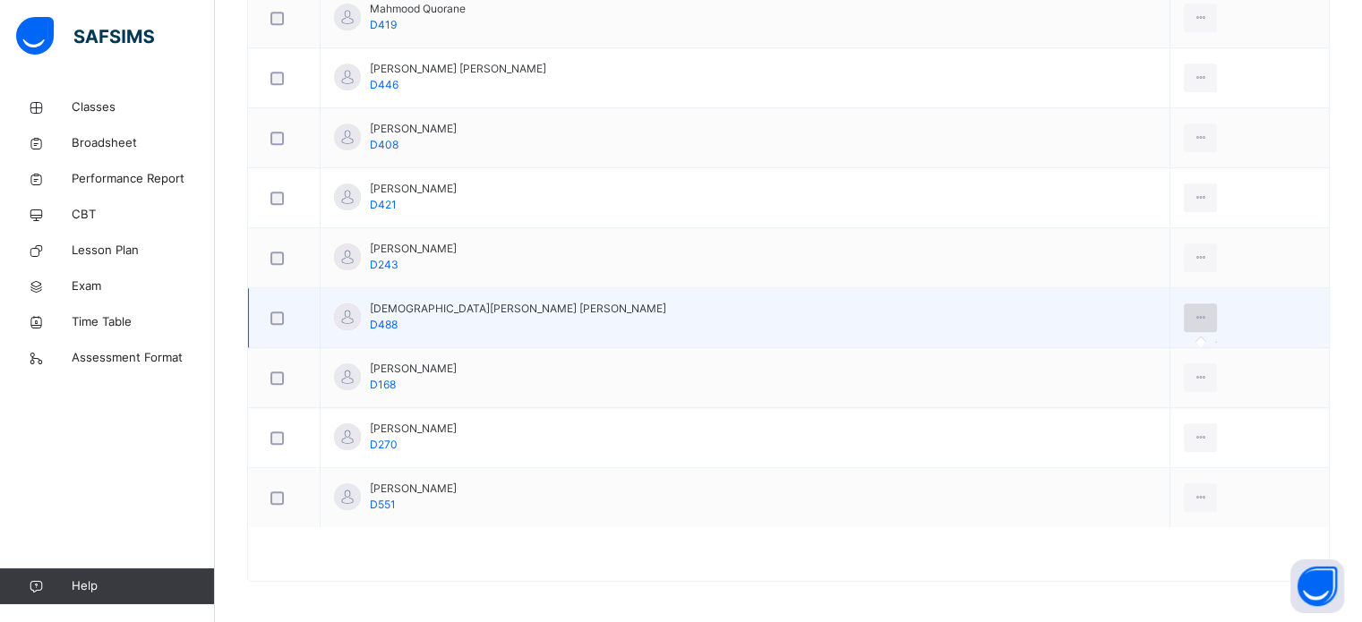
click at [1184, 319] on div at bounding box center [1200, 318] width 33 height 29
click at [1193, 313] on icon at bounding box center [1200, 318] width 15 height 16
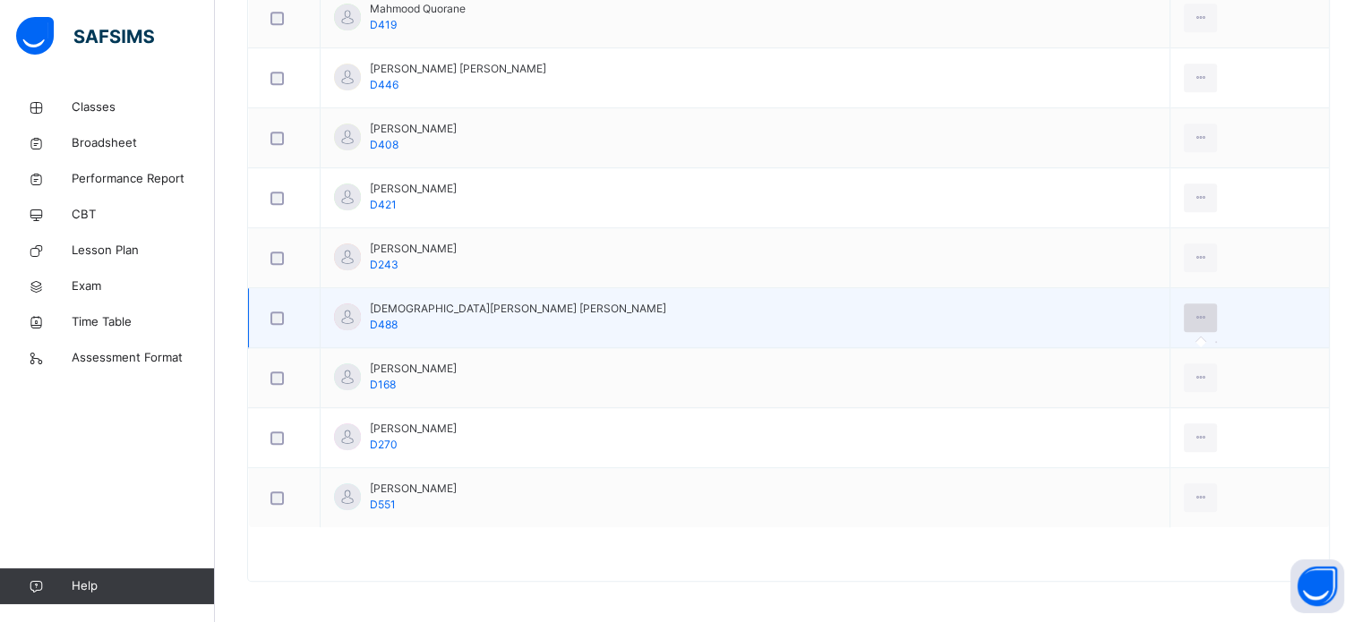
click at [1193, 313] on icon at bounding box center [1200, 318] width 15 height 16
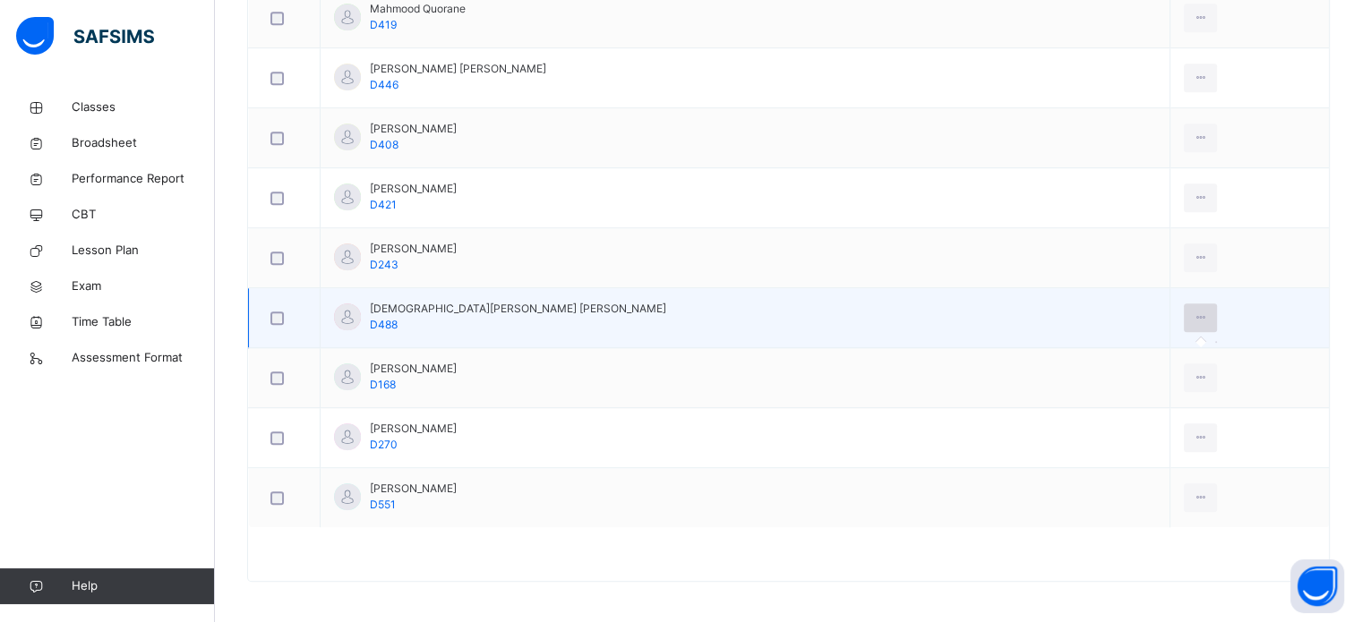
click at [1193, 313] on icon at bounding box center [1200, 318] width 15 height 16
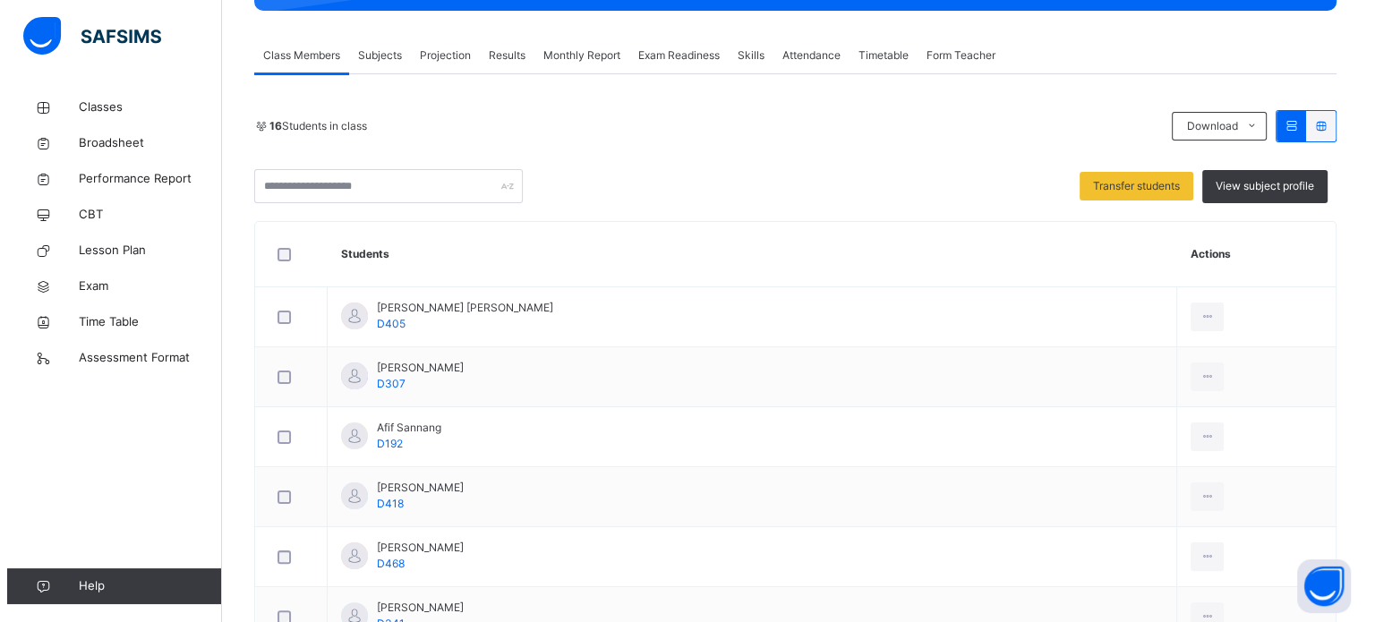
scroll to position [0, 0]
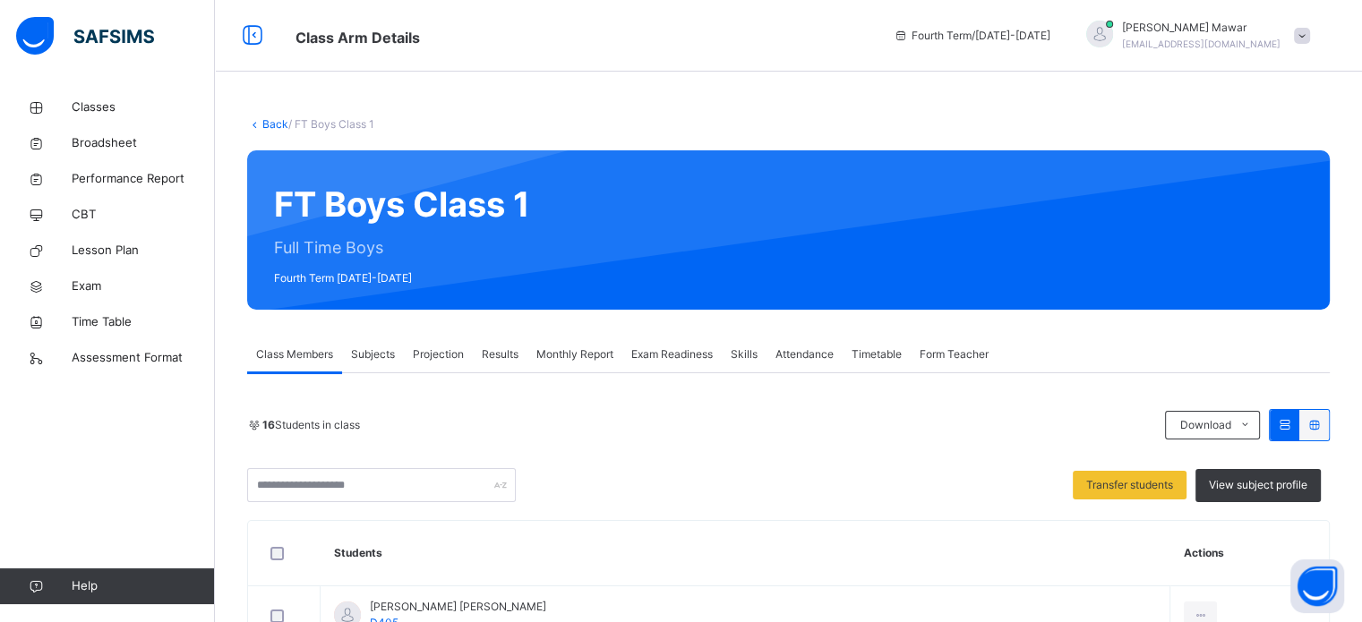
click at [467, 347] on div "Projection" at bounding box center [438, 355] width 69 height 36
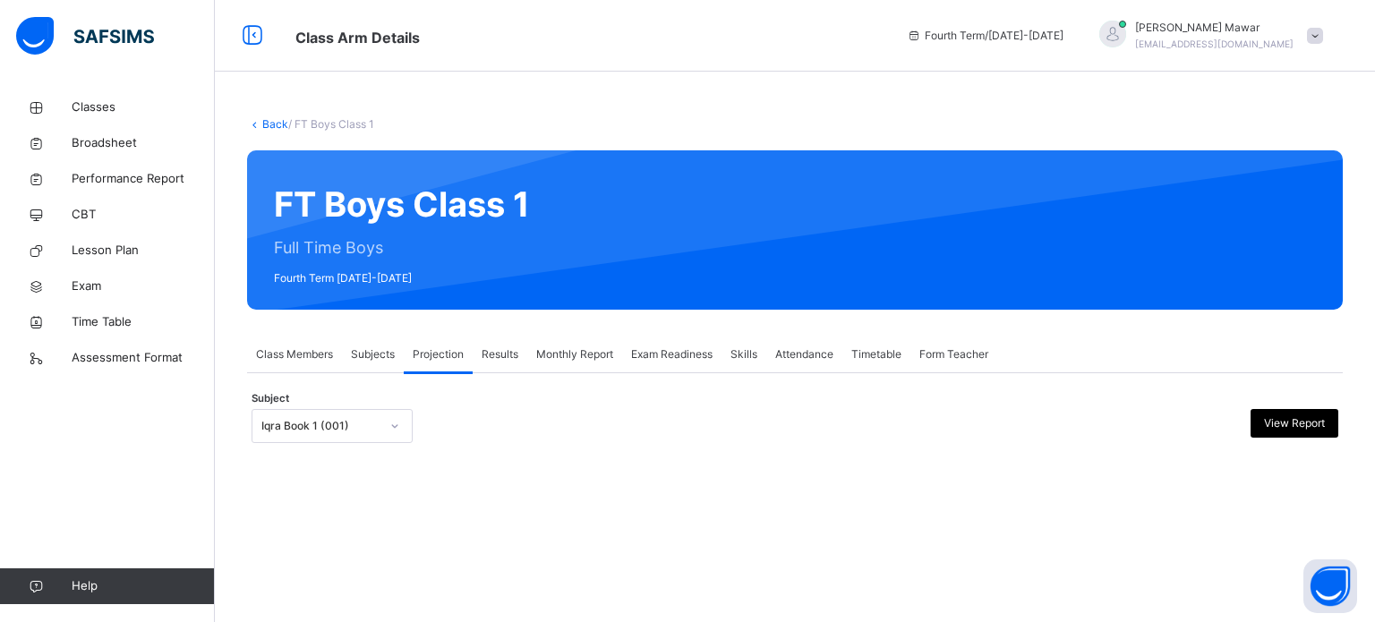
click at [330, 422] on div "Iqra Book 1 (001)" at bounding box center [320, 426] width 118 height 16
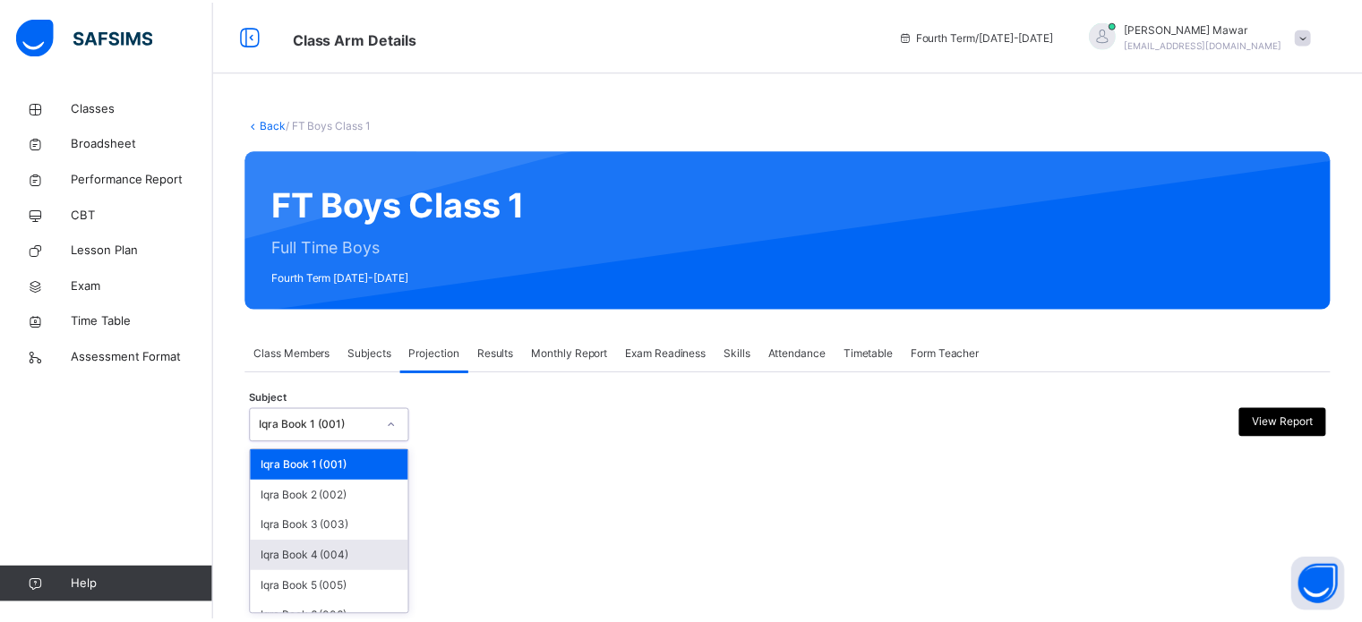
scroll to position [94, 0]
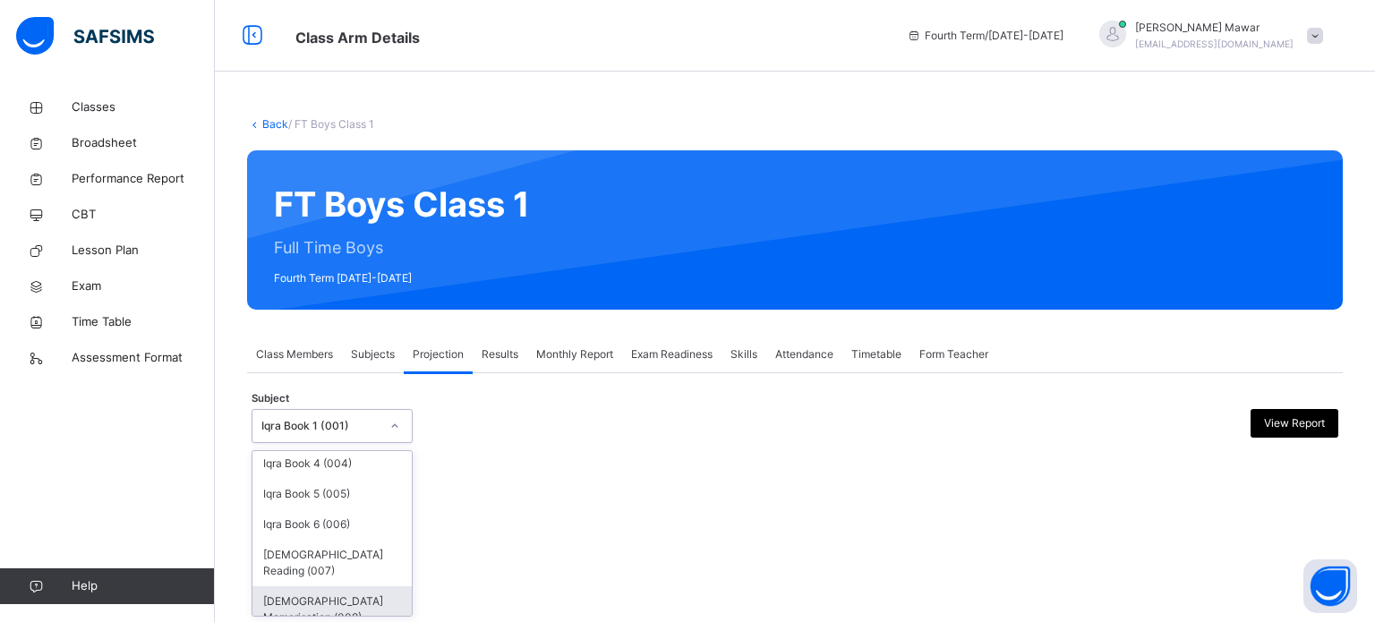
click at [333, 613] on div "[DEMOGRAPHIC_DATA] Memorisation (008)" at bounding box center [332, 610] width 159 height 47
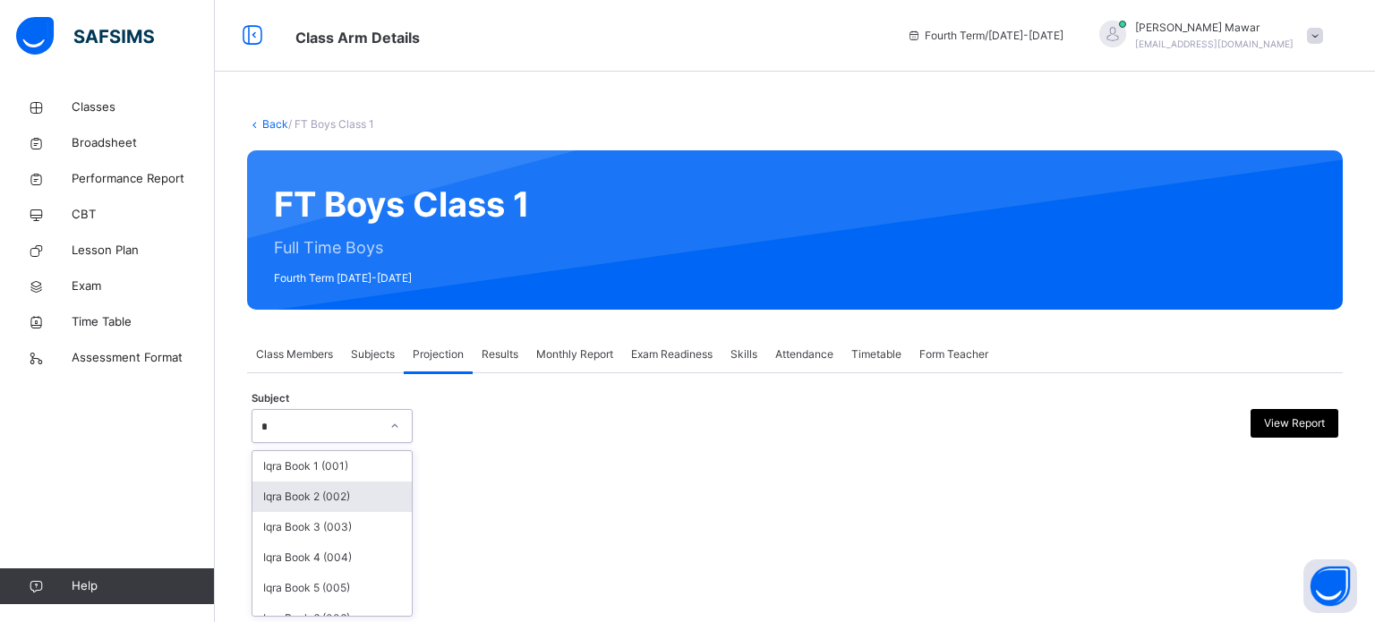
type input "*"
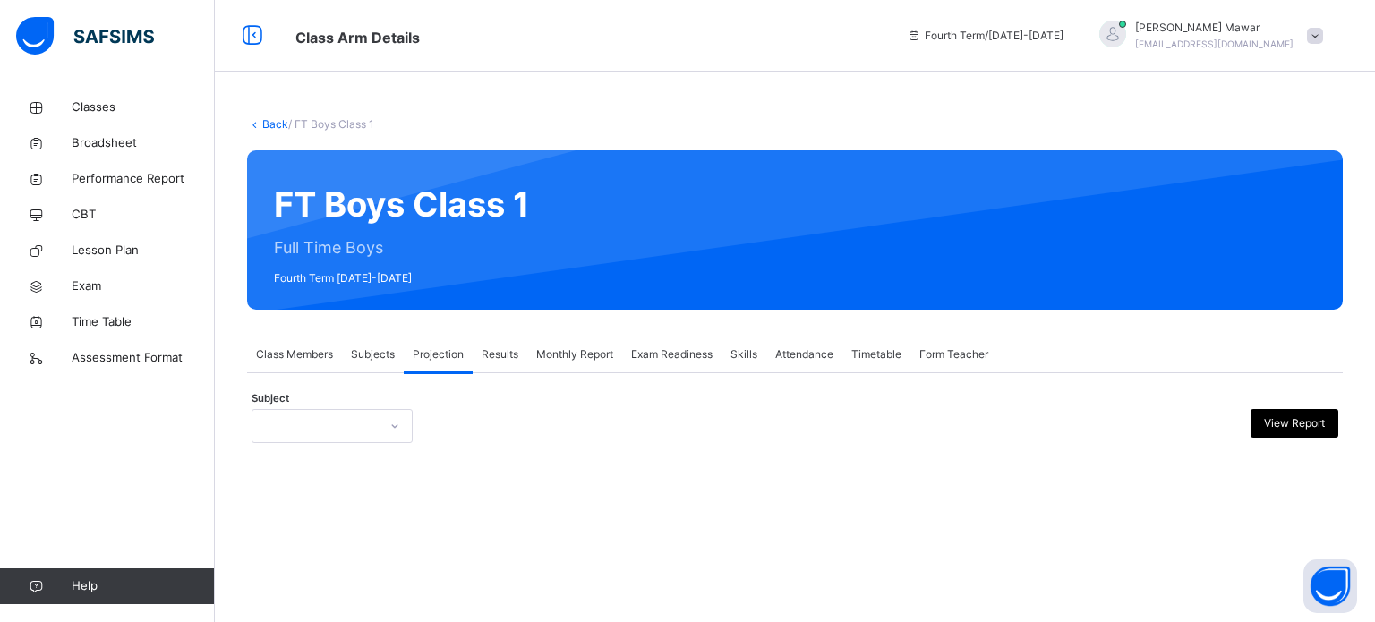
click at [315, 368] on div "Class Members" at bounding box center [294, 355] width 95 height 36
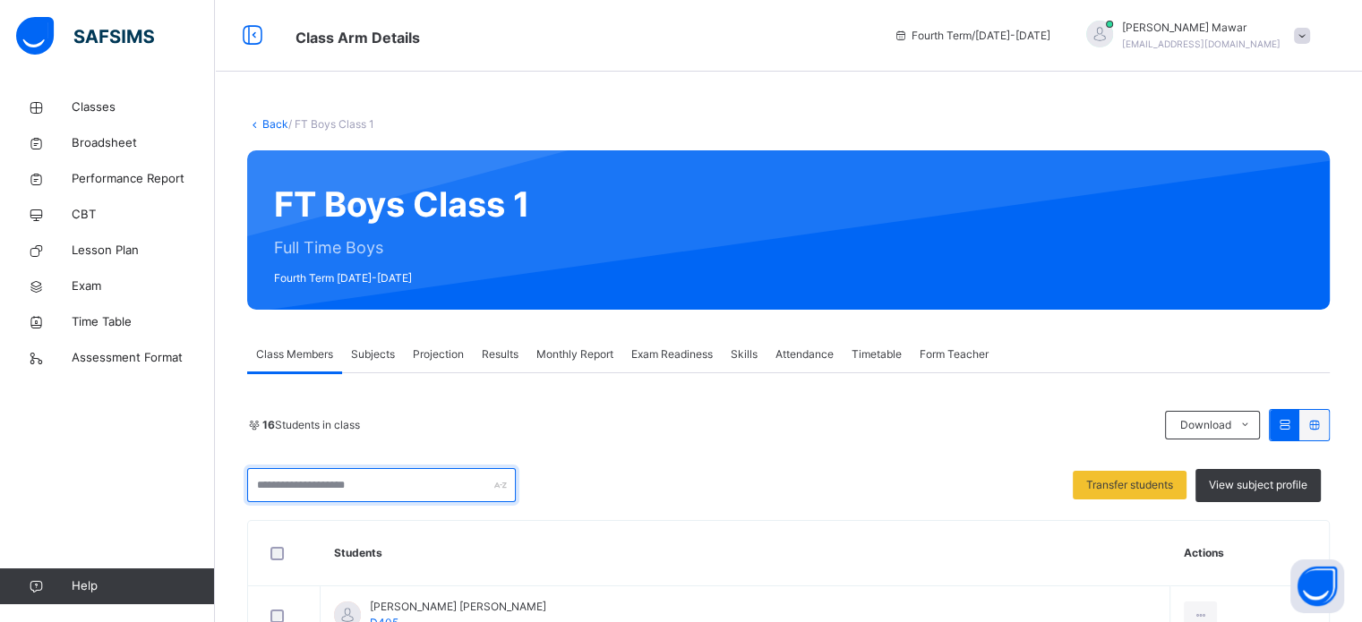
click at [349, 472] on input "text" at bounding box center [381, 485] width 269 height 34
drag, startPoint x: 801, startPoint y: 463, endPoint x: 415, endPoint y: 479, distance: 385.4
click at [415, 479] on div "16 Students in class Download Pdf Report Excel Report Transfer students View su…" at bounding box center [788, 455] width 1083 height 93
click at [415, 479] on input "text" at bounding box center [381, 485] width 269 height 34
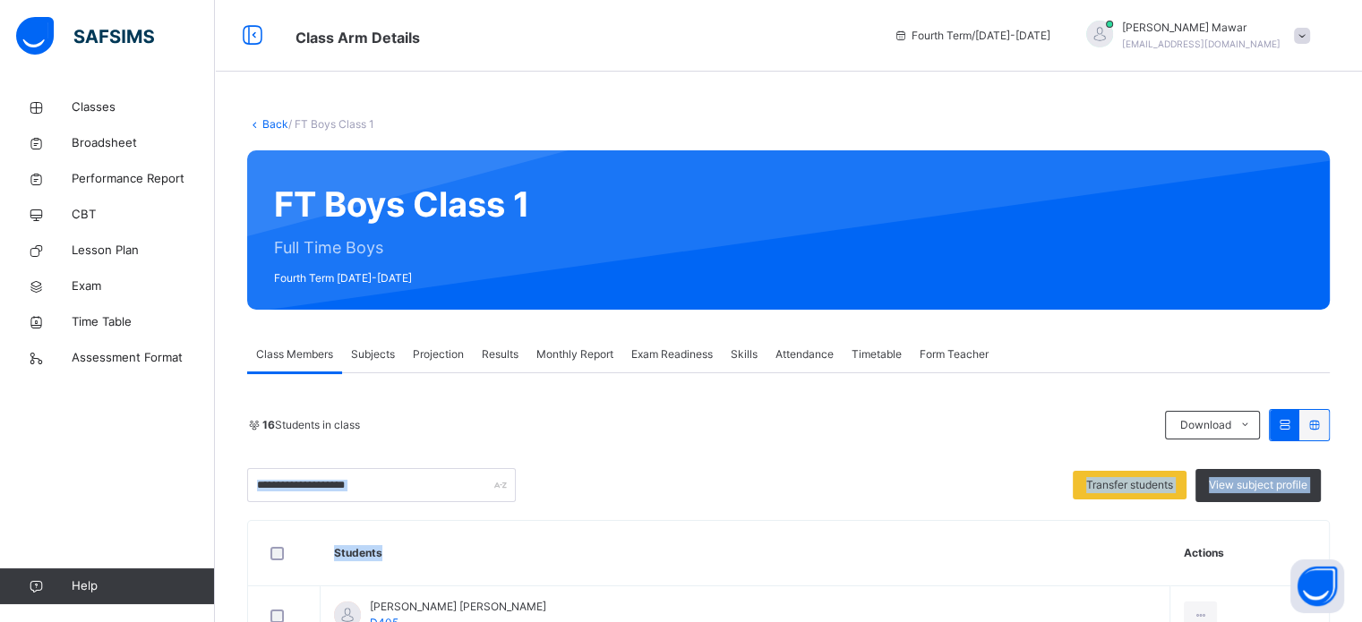
drag, startPoint x: 672, startPoint y: 551, endPoint x: 427, endPoint y: 471, distance: 257.1
click at [427, 471] on input "text" at bounding box center [381, 485] width 269 height 34
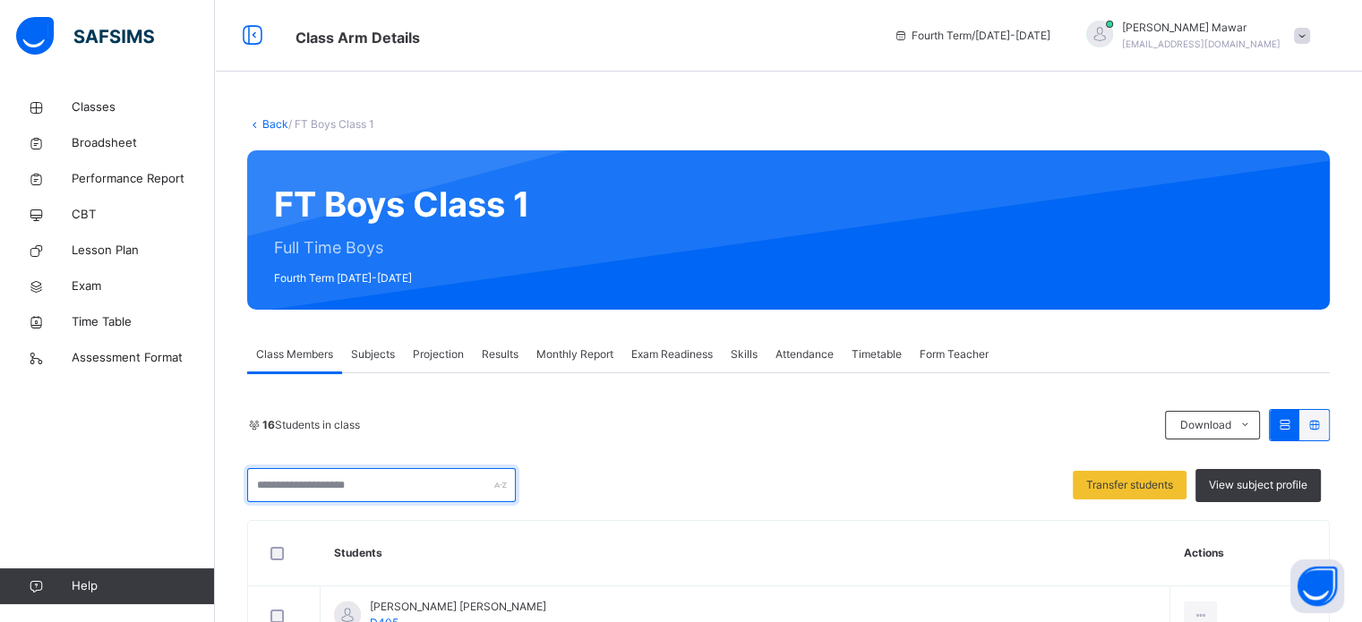
type input "**********"
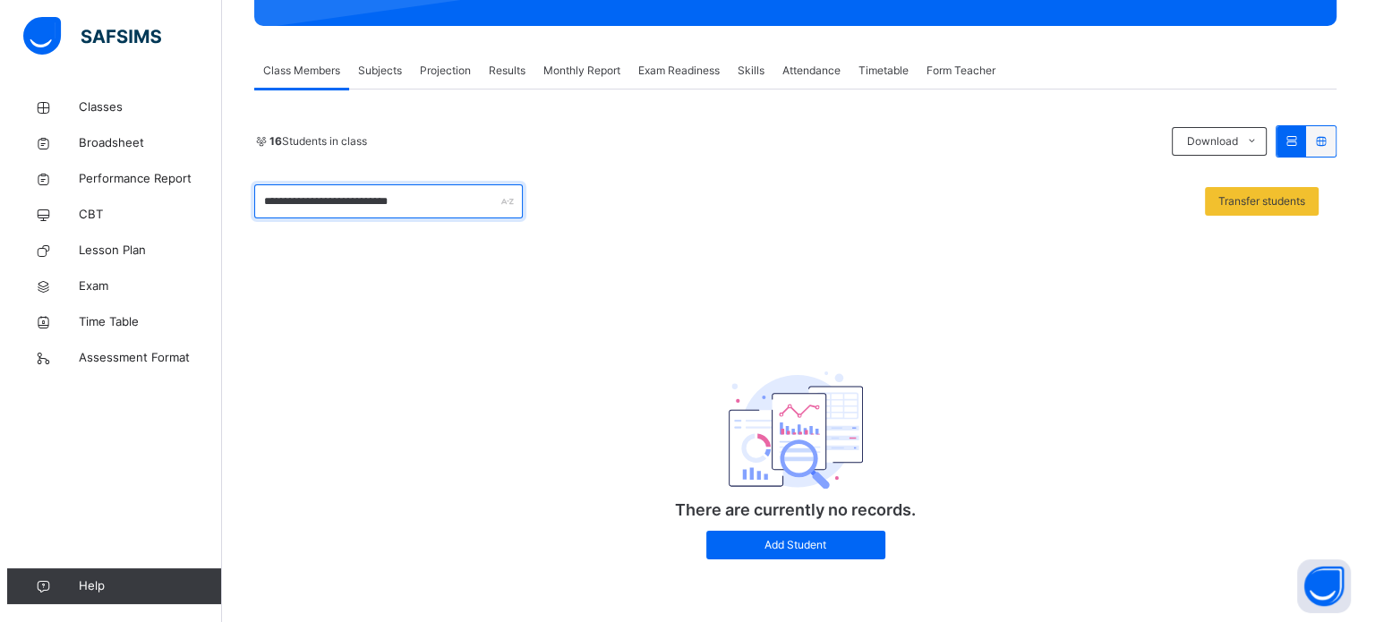
scroll to position [0, 0]
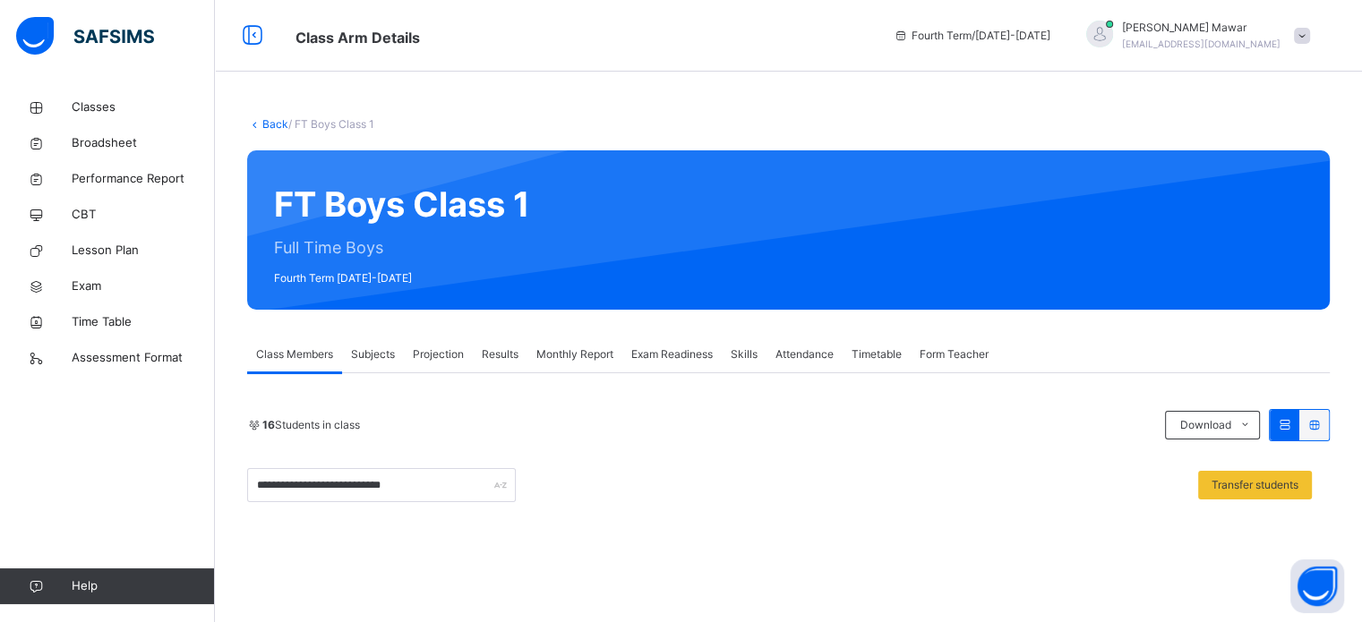
click at [442, 354] on span "Projection" at bounding box center [438, 355] width 51 height 16
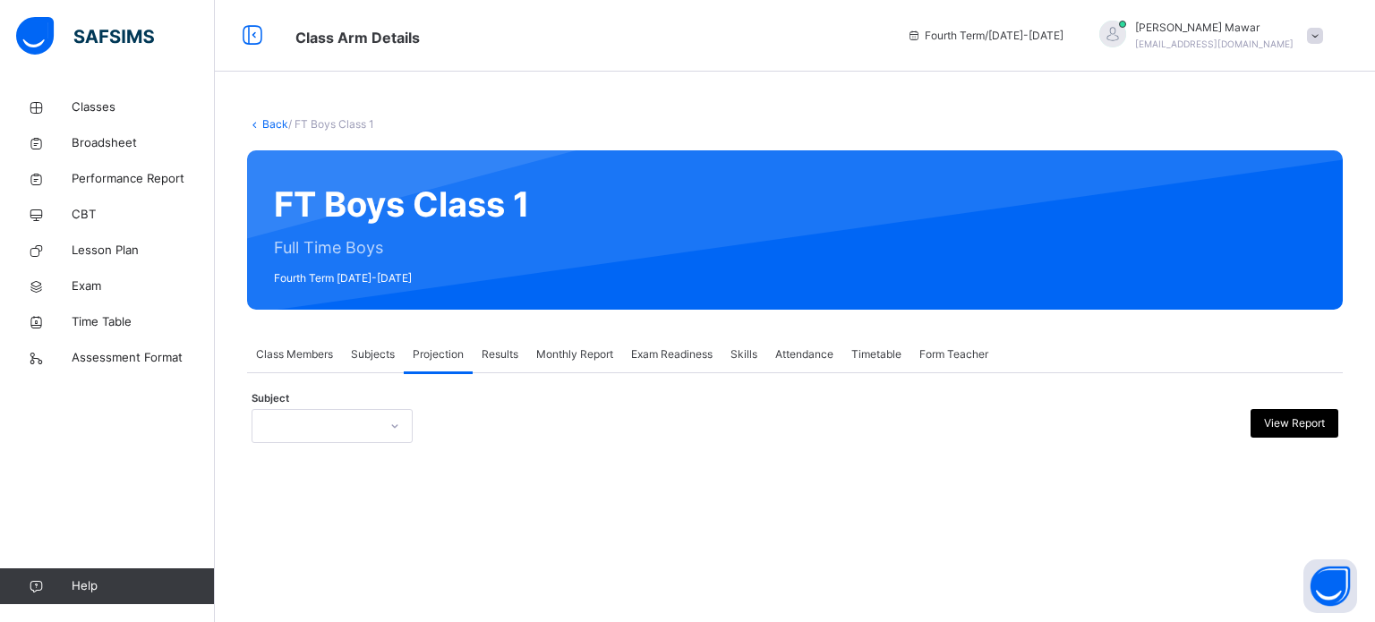
click at [294, 447] on div "Subject View Report" at bounding box center [795, 426] width 1087 height 52
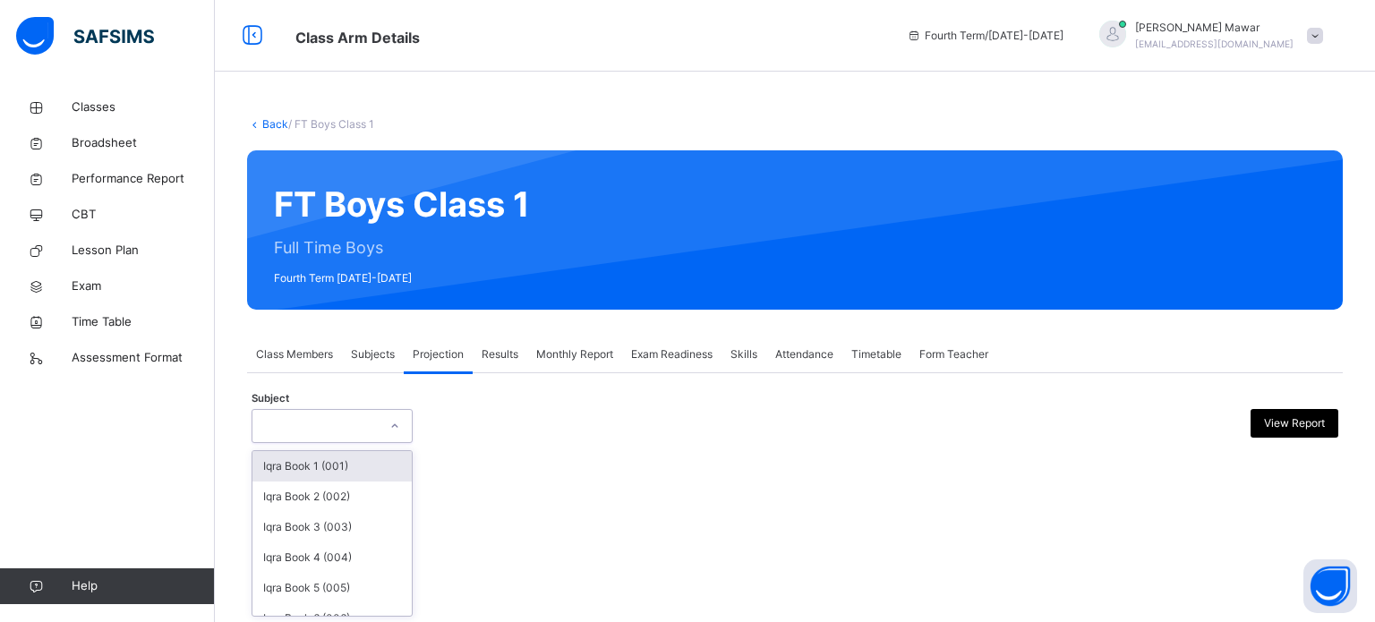
click at [346, 421] on div at bounding box center [315, 427] width 125 height 28
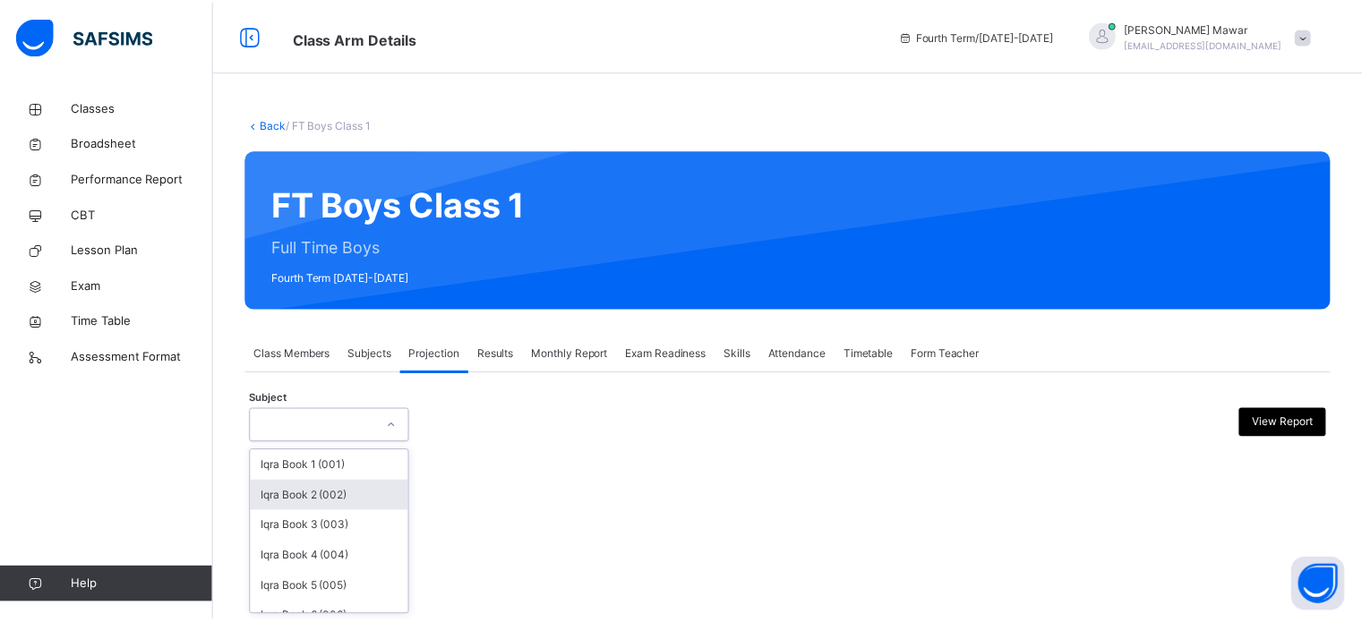
scroll to position [94, 0]
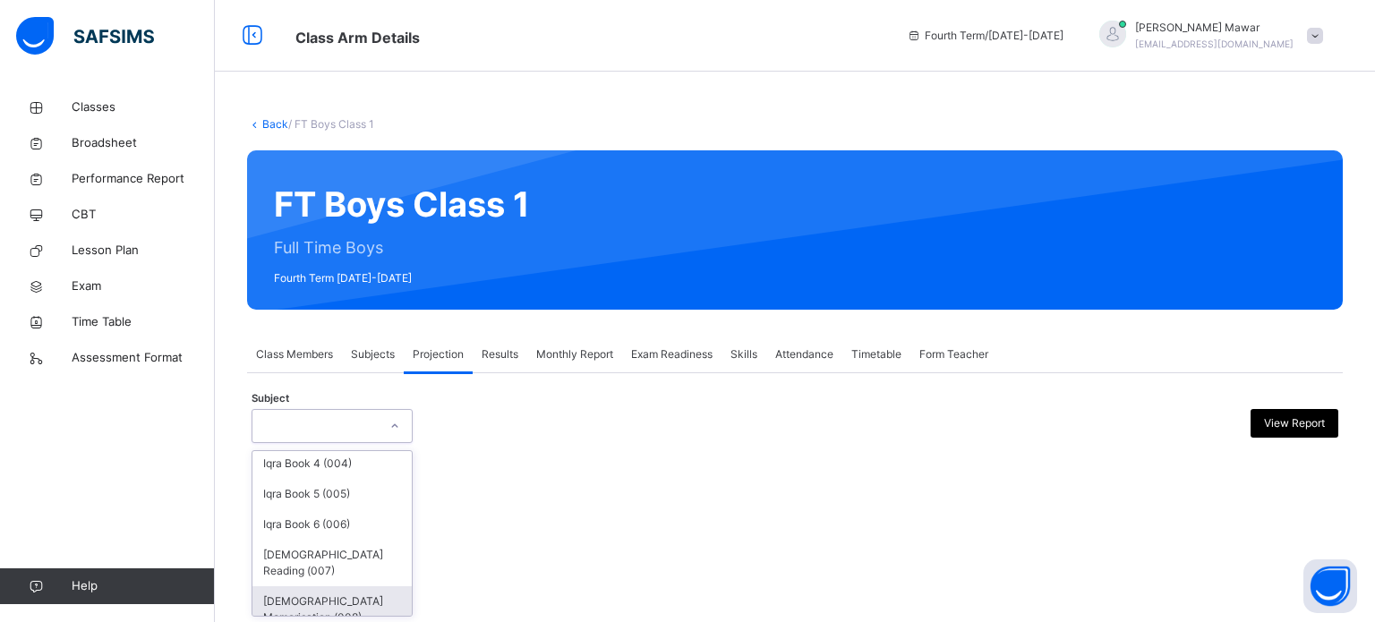
click at [341, 599] on div "[DEMOGRAPHIC_DATA] Memorisation (008)" at bounding box center [332, 610] width 159 height 47
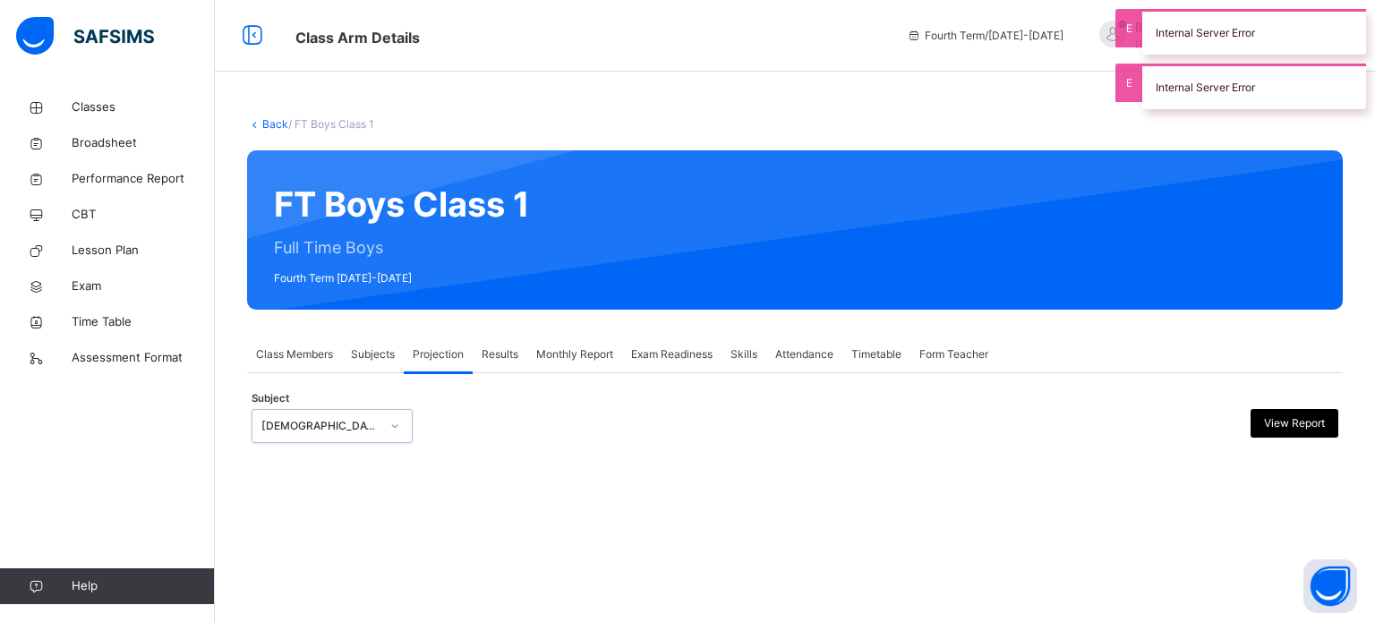
drag, startPoint x: 789, startPoint y: 342, endPoint x: 815, endPoint y: 343, distance: 26.0
click at [797, 343] on div "**********" at bounding box center [795, 298] width 1160 height 416
click at [817, 343] on div "Attendance" at bounding box center [804, 355] width 76 height 36
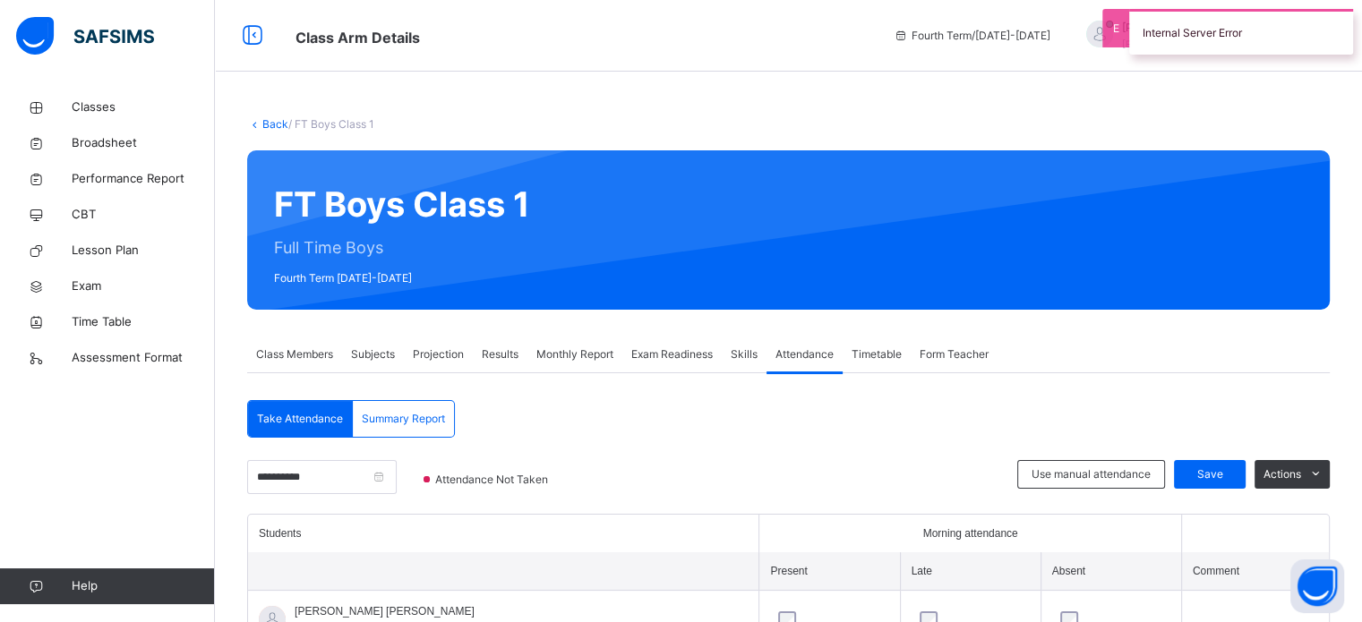
click at [902, 347] on span "Timetable" at bounding box center [877, 355] width 50 height 16
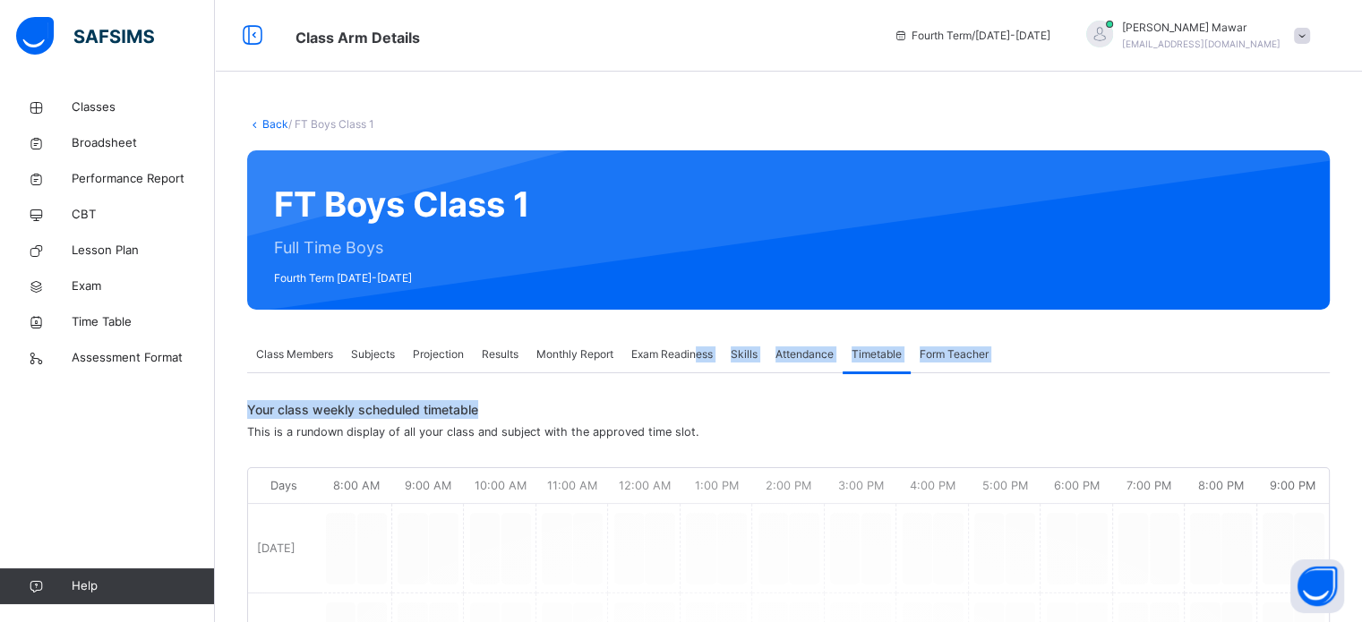
click at [701, 363] on div "Exam Readiness" at bounding box center [671, 355] width 99 height 36
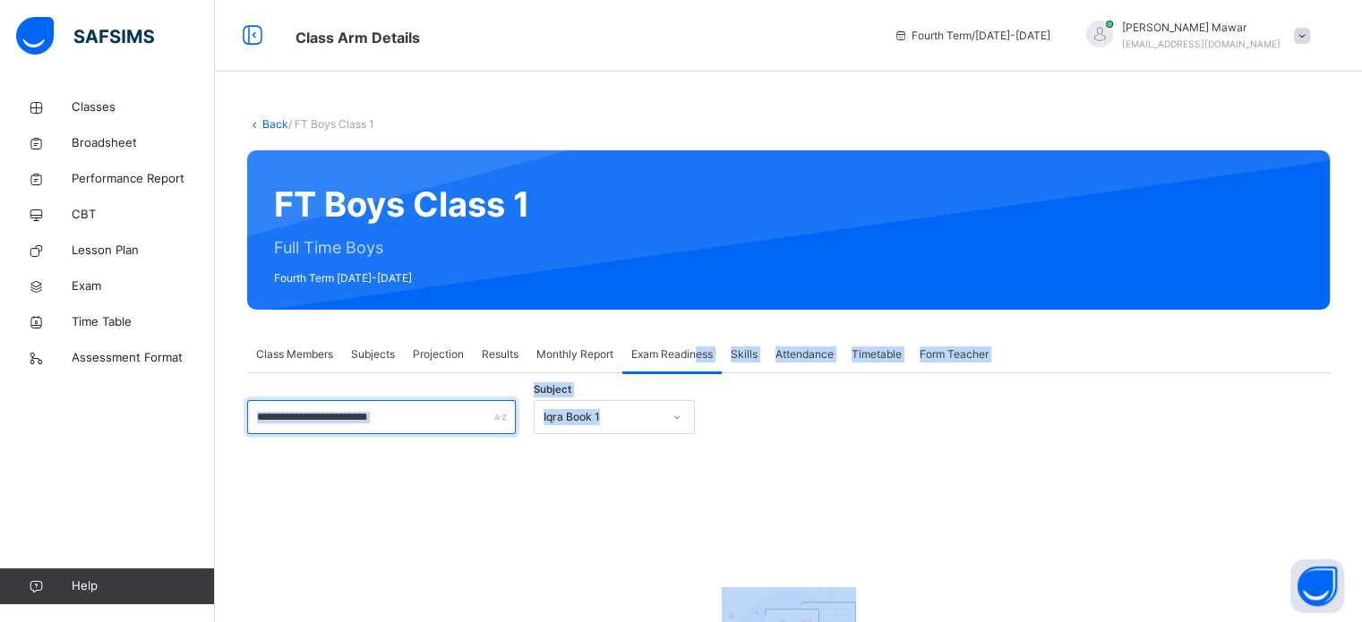
type input "***"
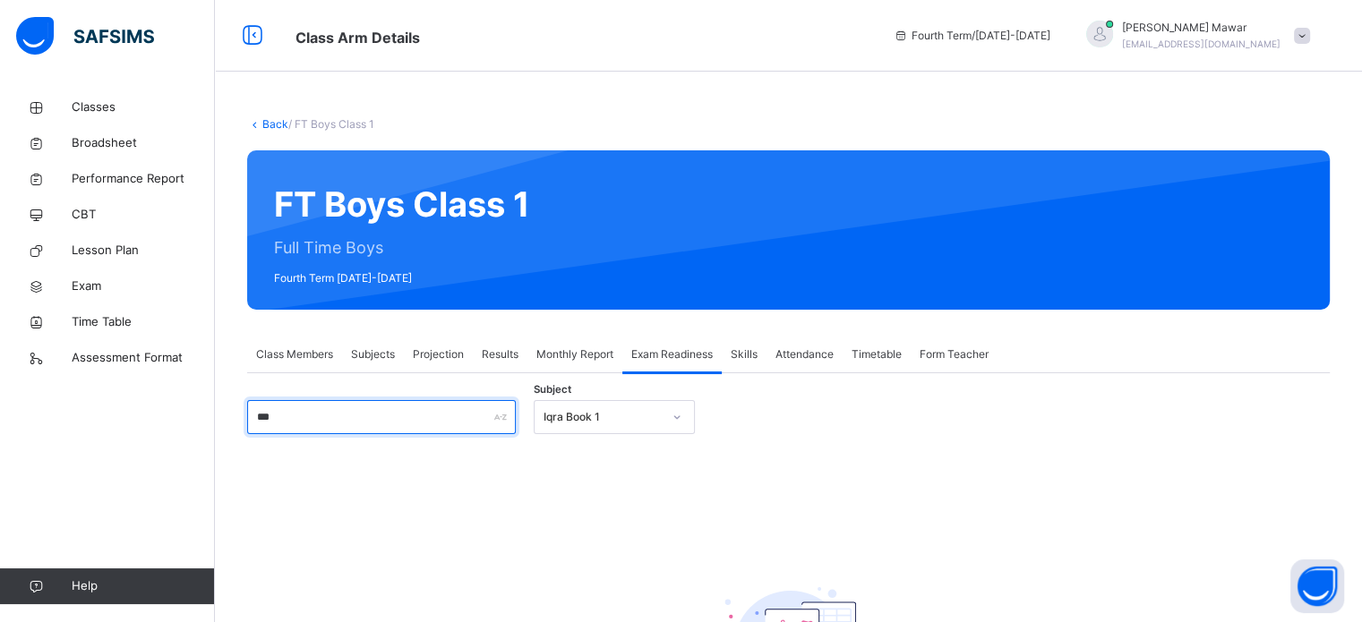
click at [394, 407] on input "***" at bounding box center [381, 417] width 269 height 34
click at [500, 415] on div "***" at bounding box center [381, 417] width 269 height 34
drag, startPoint x: 337, startPoint y: 437, endPoint x: 370, endPoint y: 429, distance: 34.1
click at [359, 436] on div "*** Subject Iqra Book 1 There are currently no records. × [PERSON_NAME] as read…" at bounding box center [788, 582] width 1083 height 364
click at [374, 415] on input "***" at bounding box center [381, 417] width 269 height 34
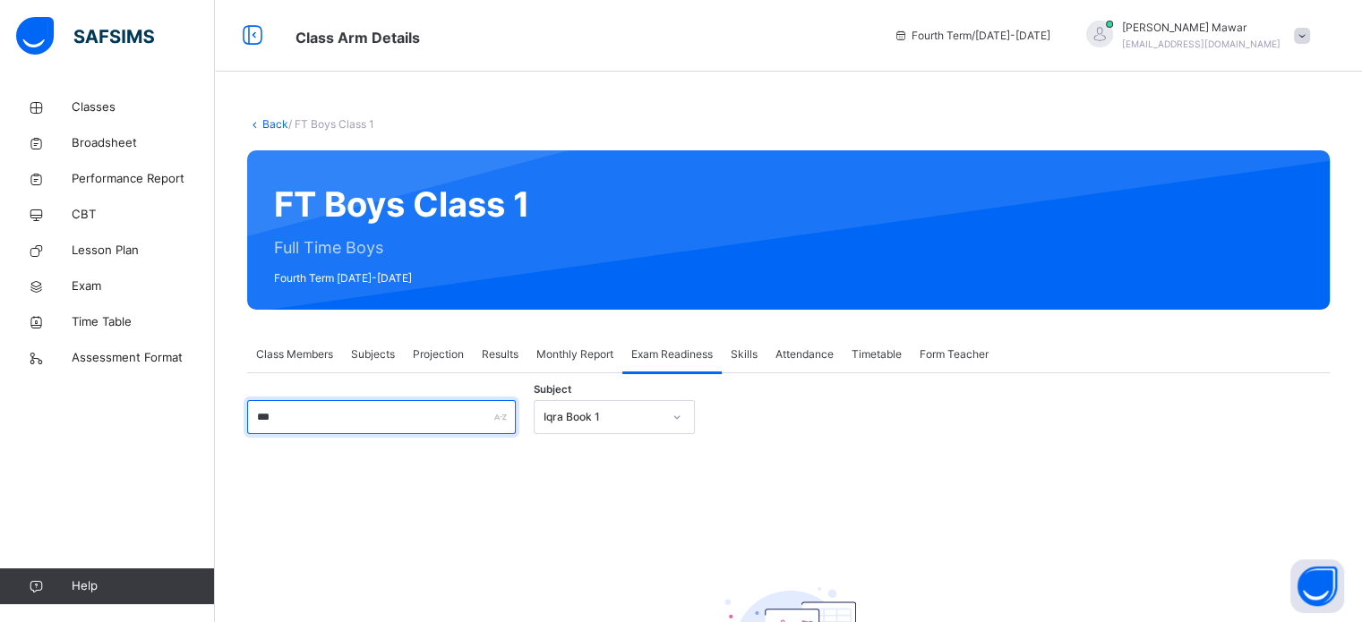
click at [347, 403] on input "***" at bounding box center [381, 417] width 269 height 34
